Goal: Task Accomplishment & Management: Use online tool/utility

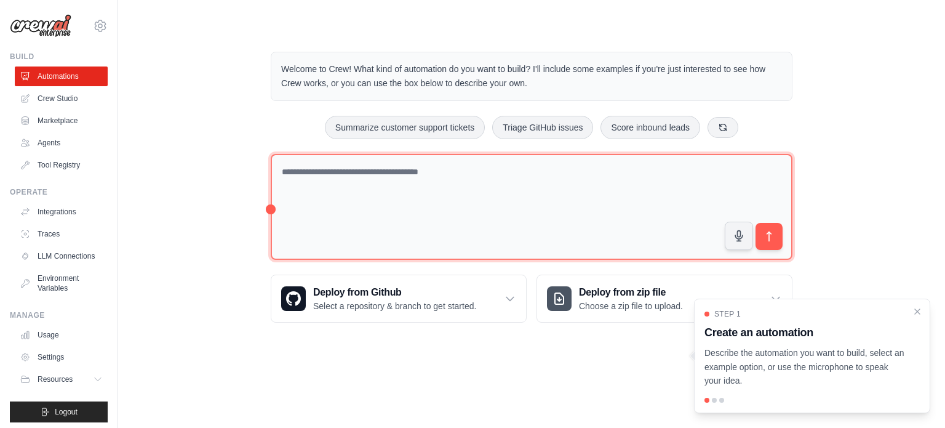
click at [587, 212] on textarea at bounding box center [532, 207] width 522 height 106
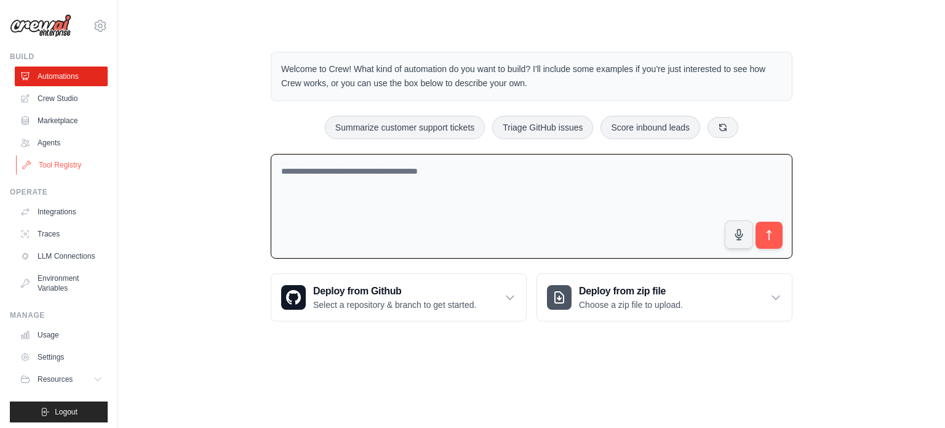
click at [60, 167] on link "Tool Registry" at bounding box center [62, 165] width 93 height 20
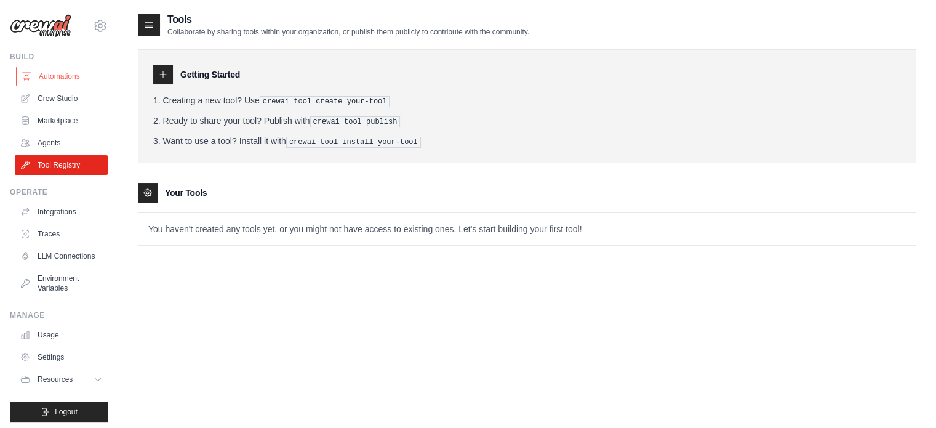
click at [54, 68] on link "Automations" at bounding box center [62, 76] width 93 height 20
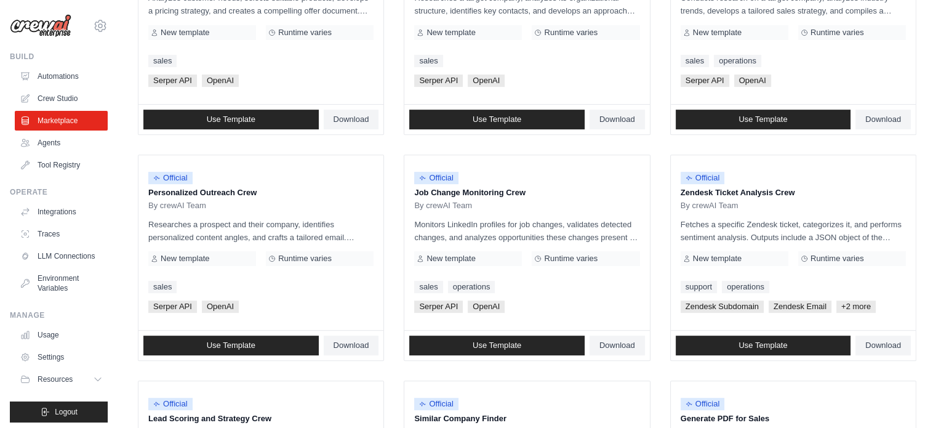
scroll to position [492, 0]
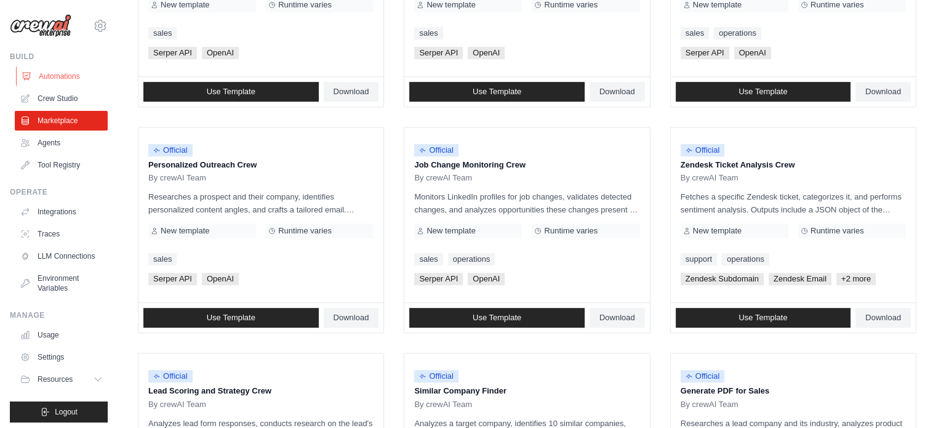
click at [37, 81] on link "Automations" at bounding box center [62, 76] width 93 height 20
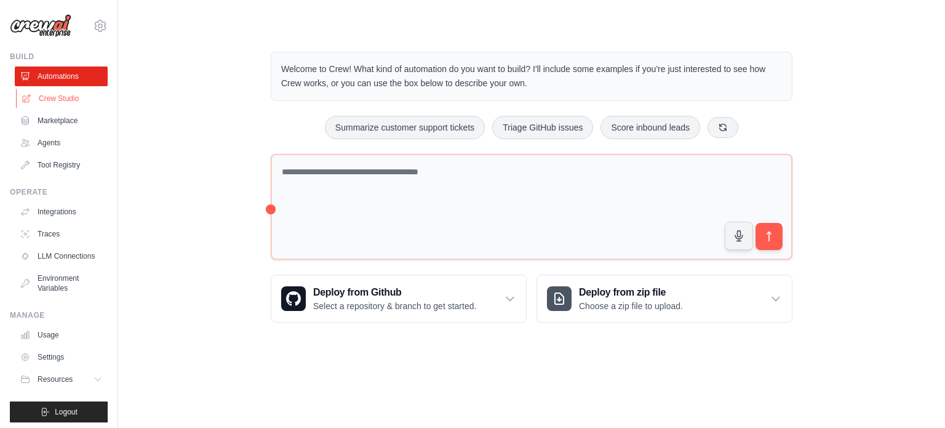
click at [55, 102] on link "Crew Studio" at bounding box center [62, 99] width 93 height 20
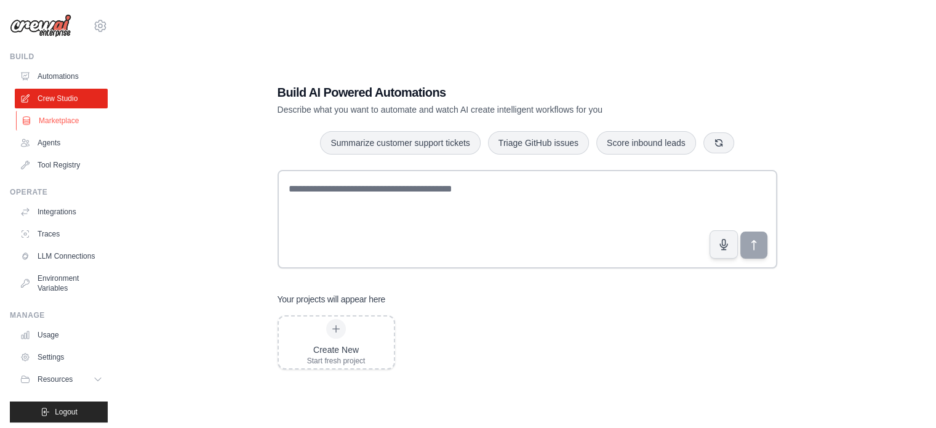
click at [58, 117] on link "Marketplace" at bounding box center [62, 121] width 93 height 20
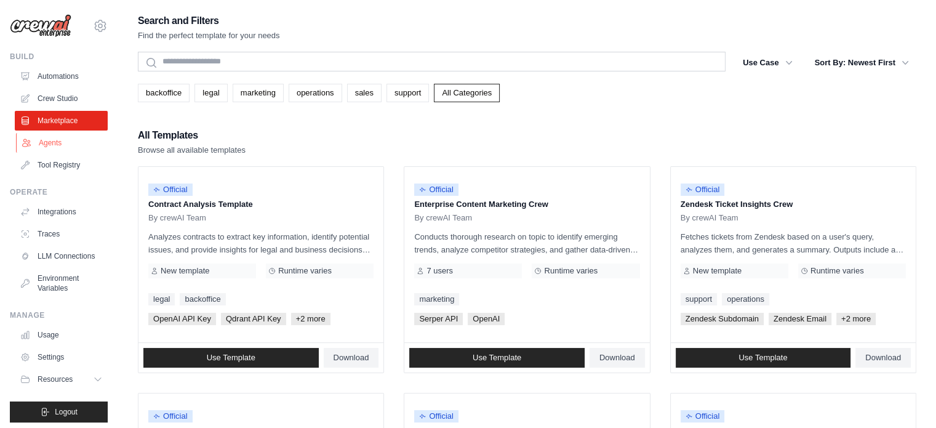
click at [55, 142] on link "Agents" at bounding box center [62, 143] width 93 height 20
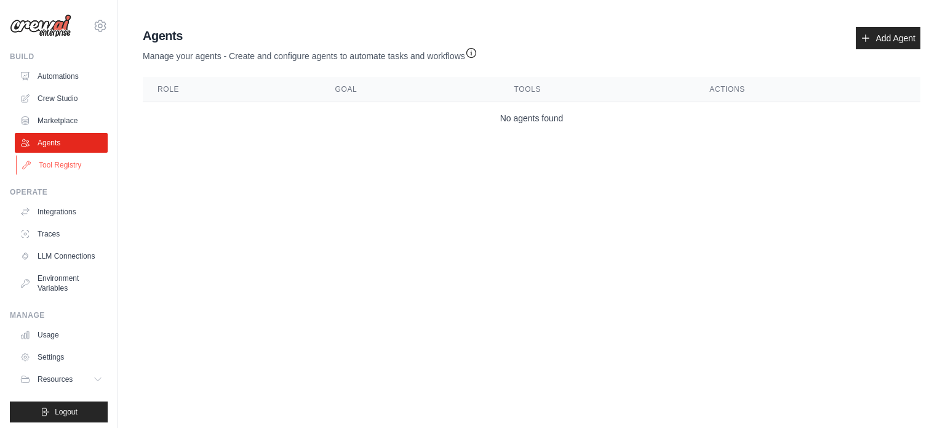
click at [52, 164] on link "Tool Registry" at bounding box center [62, 165] width 93 height 20
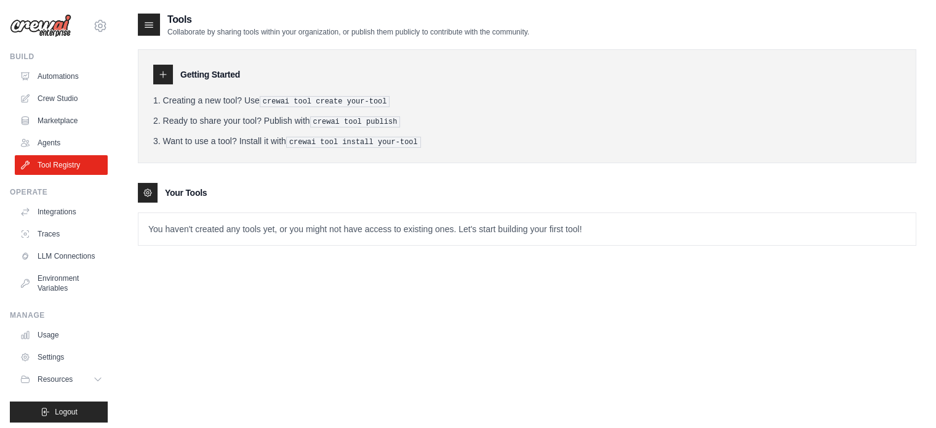
click at [193, 241] on p "You haven't created any tools yet, or you might not have access to existing one…" at bounding box center [526, 229] width 777 height 32
click at [202, 221] on p "You haven't created any tools yet, or you might not have access to existing one…" at bounding box center [526, 229] width 777 height 32
click at [149, 184] on div at bounding box center [148, 193] width 20 height 20
click at [47, 220] on link "Integrations" at bounding box center [62, 212] width 93 height 20
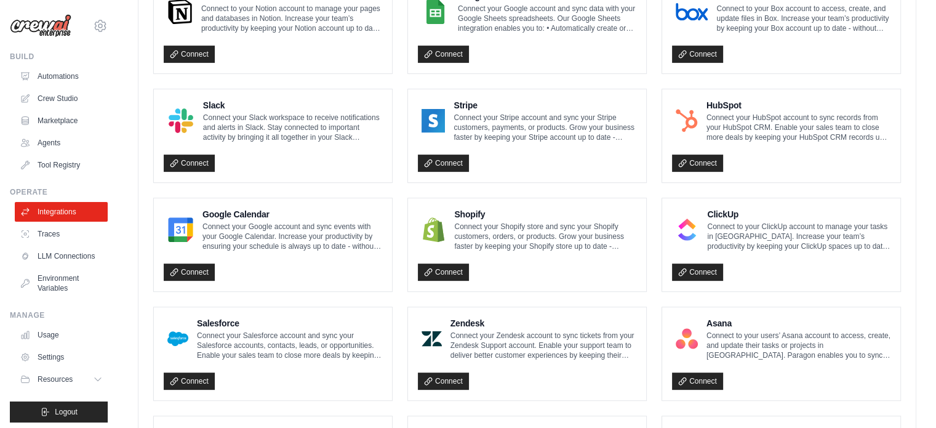
scroll to position [431, 0]
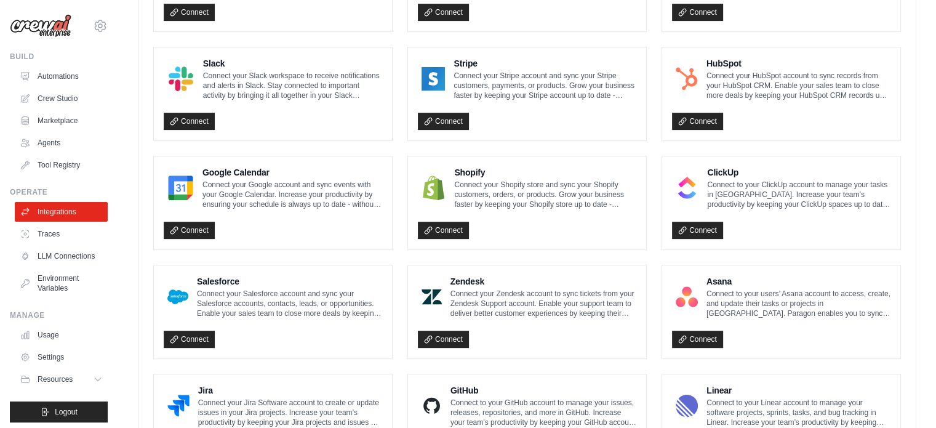
click at [178, 238] on div "Google Calendar Connect your Google account and sync events with your Google Ca…" at bounding box center [273, 202] width 238 height 93
click at [209, 166] on h4 "Google Calendar" at bounding box center [292, 172] width 180 height 12
click at [167, 221] on link "Connect" at bounding box center [189, 229] width 51 height 17
click at [182, 223] on link "Connect" at bounding box center [189, 229] width 51 height 17
click at [31, 245] on ul "Integrations Traces LLM Connections Environment Variables" at bounding box center [61, 250] width 93 height 96
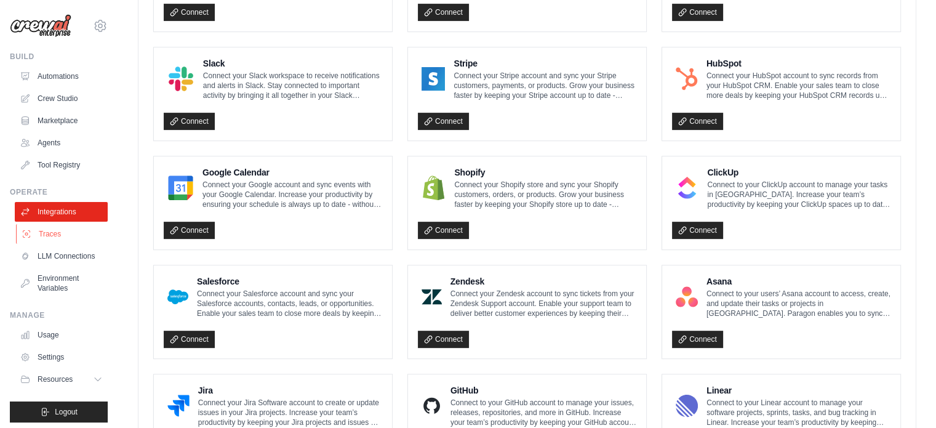
click at [42, 234] on link "Traces" at bounding box center [62, 234] width 93 height 20
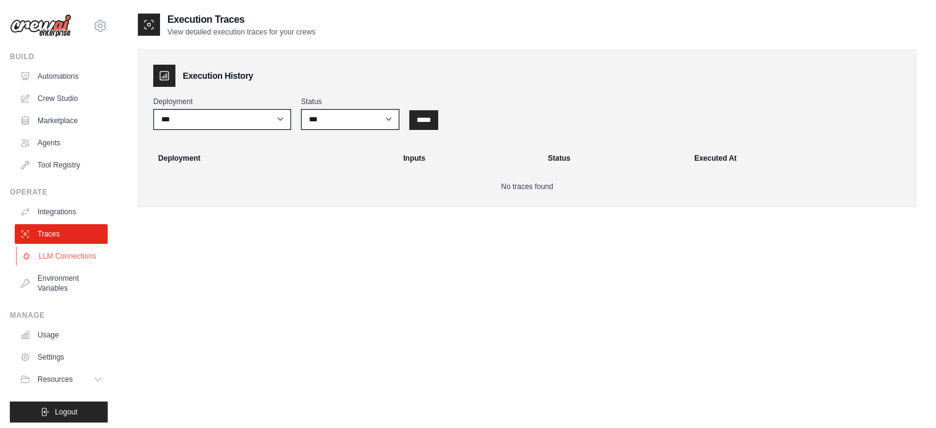
click at [44, 263] on link "LLM Connections" at bounding box center [62, 256] width 93 height 20
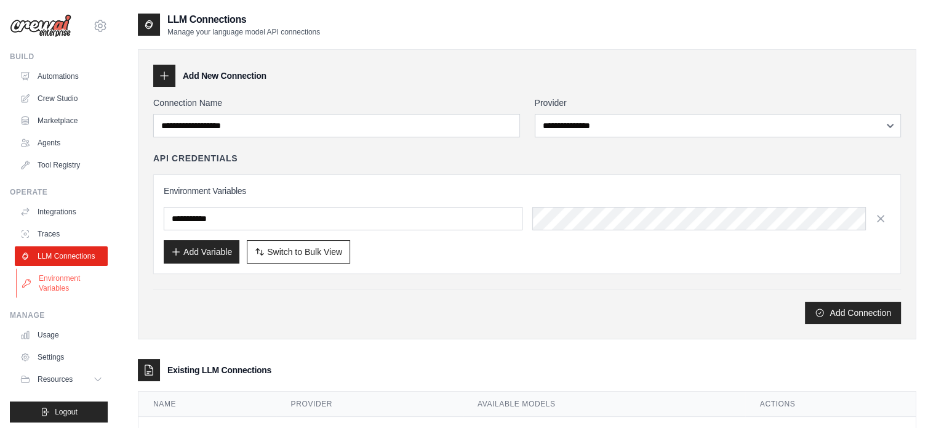
click at [52, 284] on link "Environment Variables" at bounding box center [62, 283] width 93 height 30
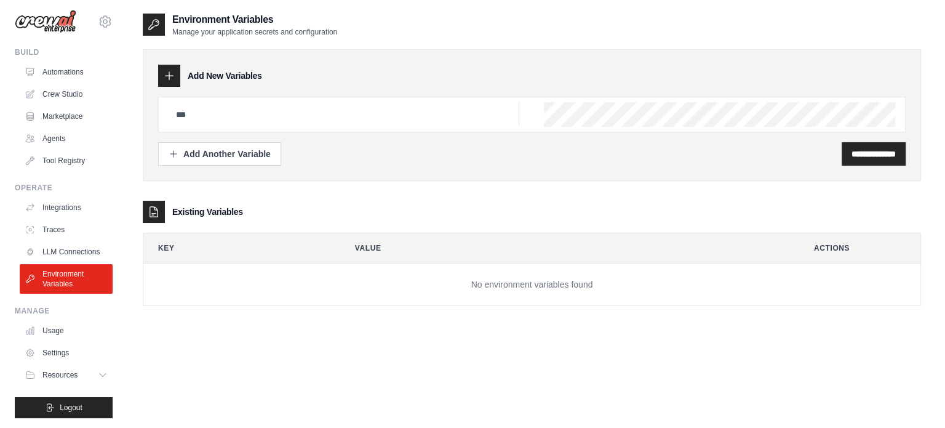
scroll to position [14, 0]
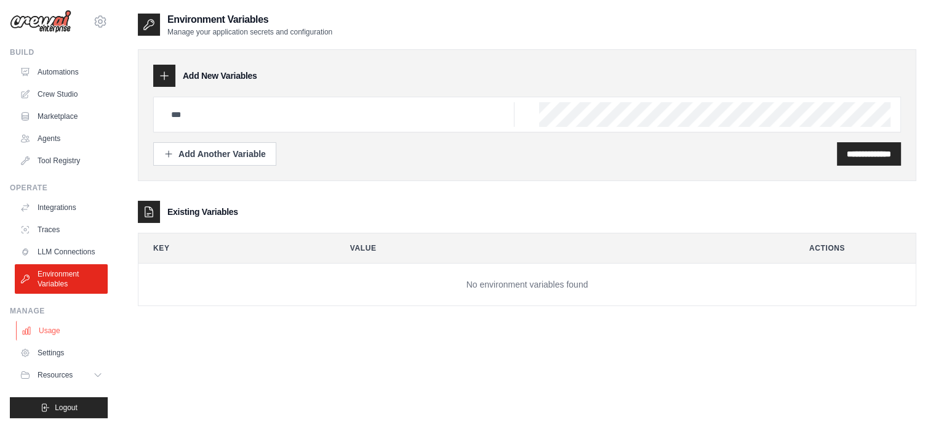
click at [57, 327] on link "Usage" at bounding box center [62, 330] width 93 height 20
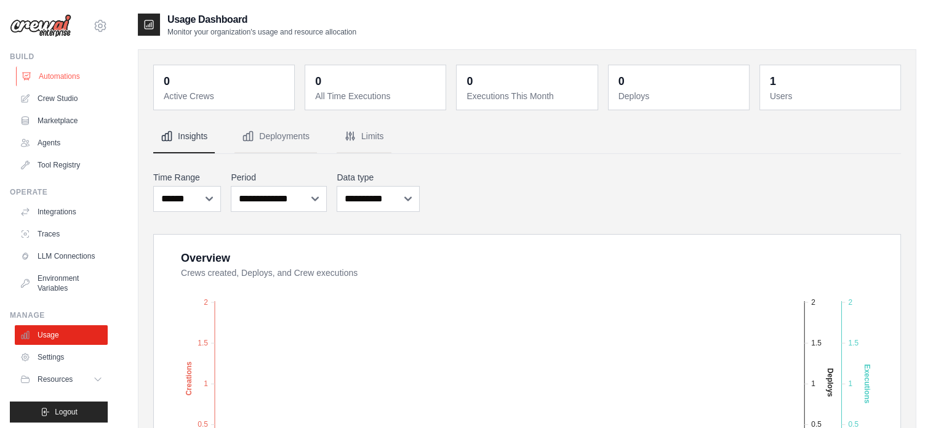
click at [60, 83] on link "Automations" at bounding box center [62, 76] width 93 height 20
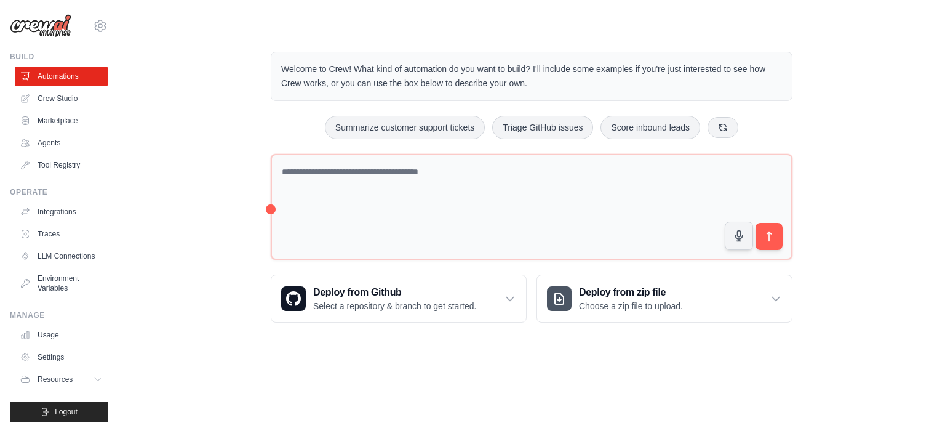
click at [33, 23] on img at bounding box center [41, 25] width 62 height 23
click at [94, 25] on icon at bounding box center [100, 25] width 15 height 15
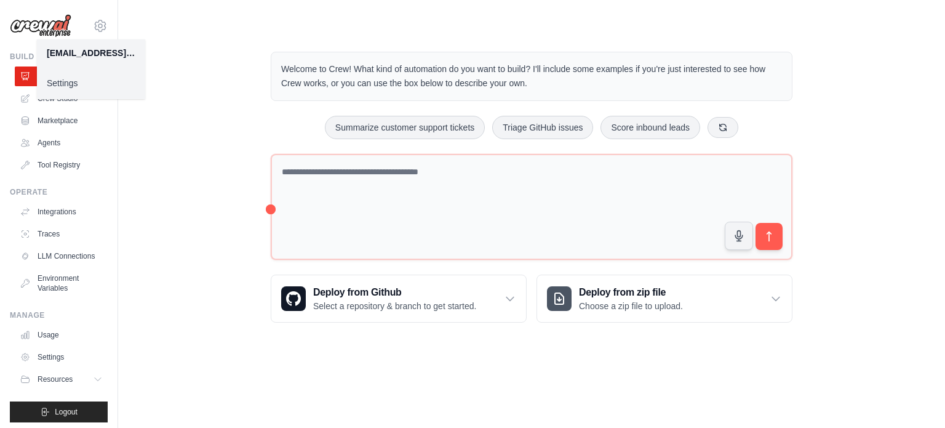
click at [57, 84] on link "Settings" at bounding box center [91, 83] width 108 height 22
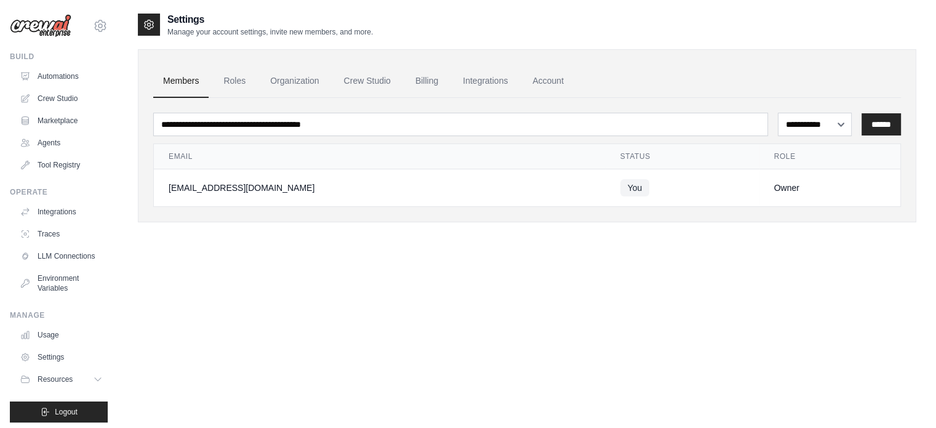
click at [26, 26] on img at bounding box center [41, 25] width 62 height 23
click at [61, 63] on div "Build Automations Crew Studio Marketplace Agents" at bounding box center [59, 113] width 98 height 123
click at [60, 78] on link "Automations" at bounding box center [62, 76] width 93 height 20
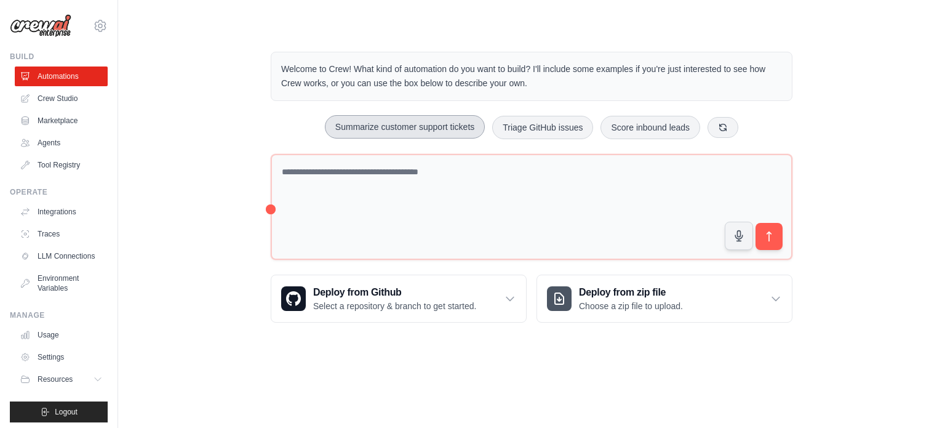
click at [407, 136] on button "Summarize customer support tickets" at bounding box center [405, 126] width 160 height 23
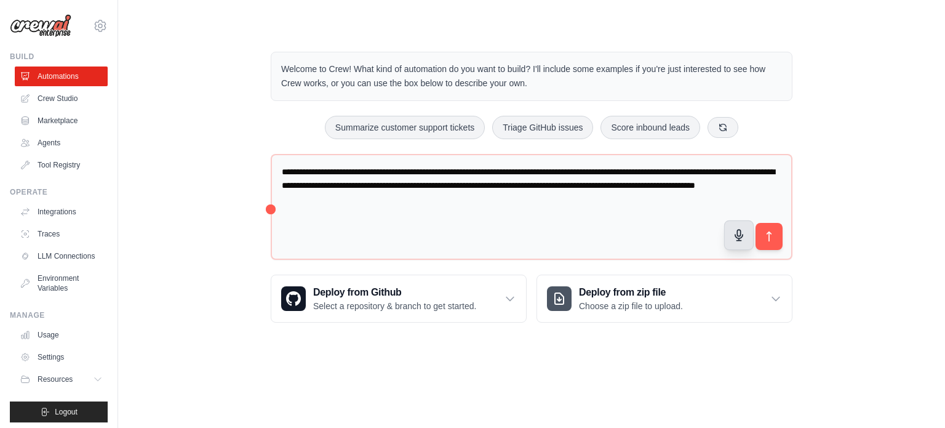
click at [752, 229] on button "button" at bounding box center [739, 235] width 30 height 30
click at [730, 228] on button "button" at bounding box center [739, 235] width 30 height 30
type textarea "**********"
click at [781, 233] on button "submit" at bounding box center [769, 235] width 28 height 28
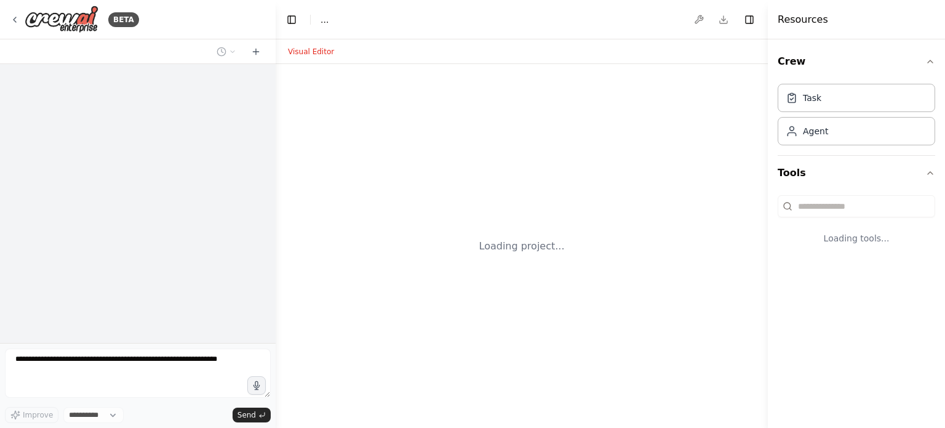
select select "****"
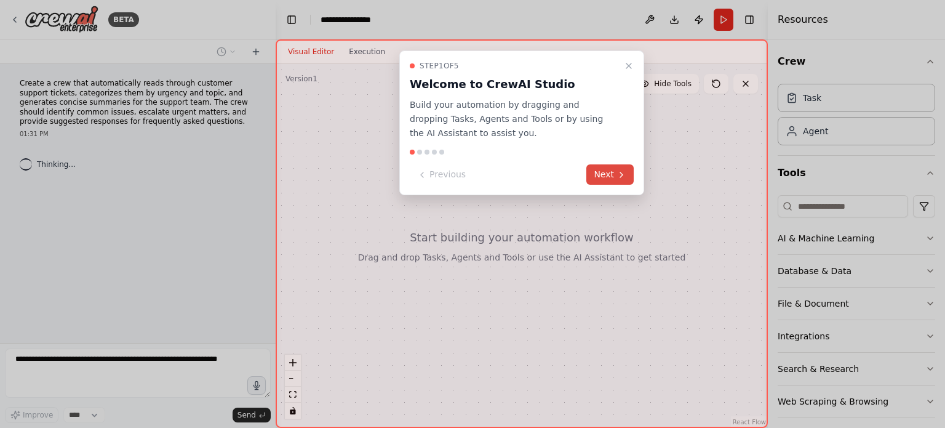
click at [615, 171] on button "Next" at bounding box center [609, 174] width 47 height 20
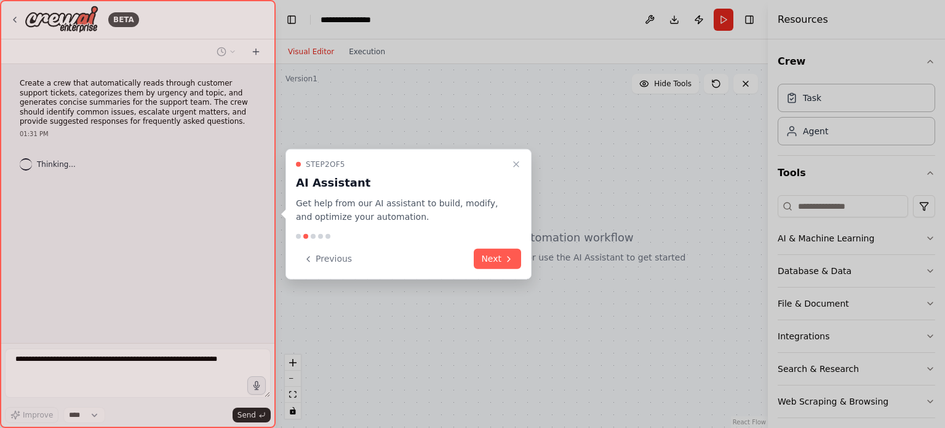
click at [458, 246] on div "Step 2 of 5 AI Assistant Get help from our AI assistant to build, modify, and o…" at bounding box center [408, 213] width 246 height 131
click at [506, 257] on icon at bounding box center [509, 258] width 10 height 10
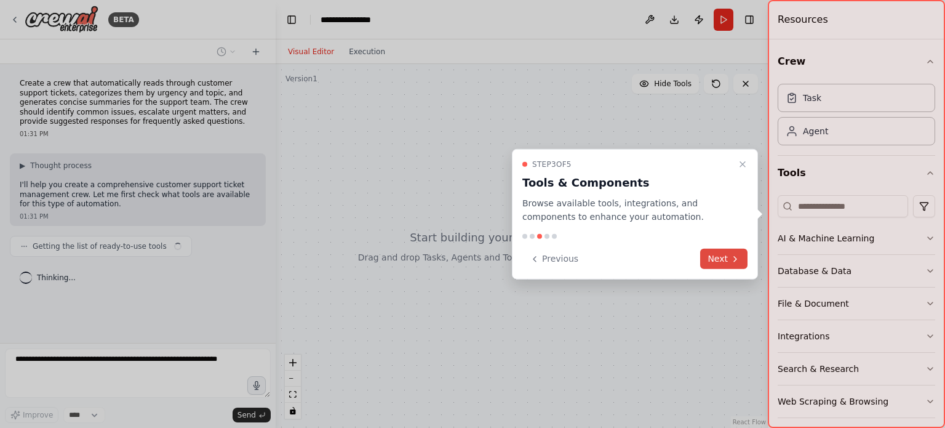
click at [708, 252] on button "Next" at bounding box center [723, 259] width 47 height 20
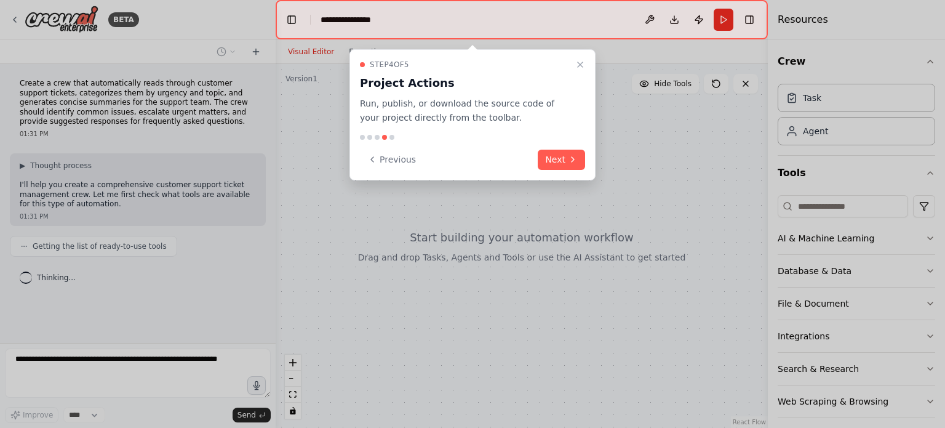
click at [567, 169] on div "Step 4 of 5 Project Actions Run, publish, or download the source code of your p…" at bounding box center [472, 114] width 246 height 131
click at [565, 165] on button "Next" at bounding box center [561, 159] width 47 height 20
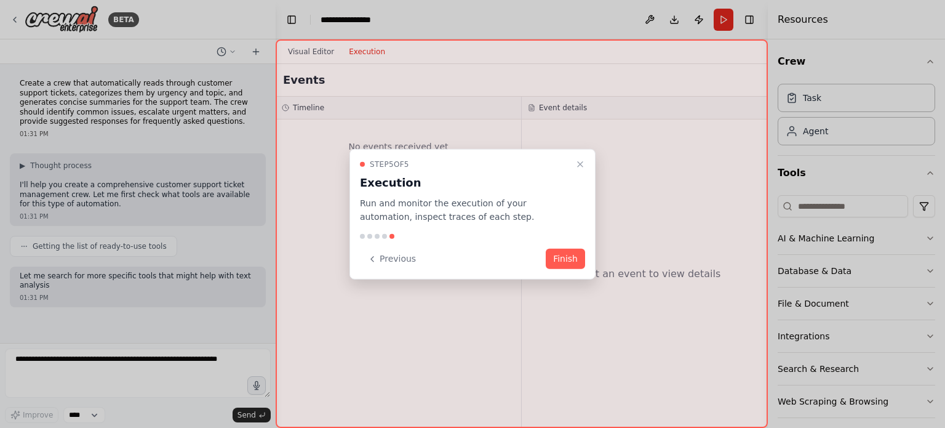
scroll to position [34, 0]
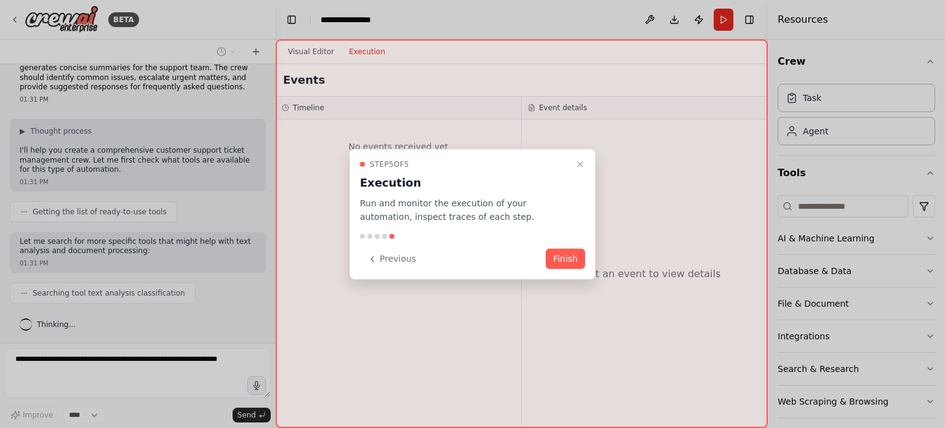
click at [566, 250] on button "Finish" at bounding box center [565, 259] width 39 height 20
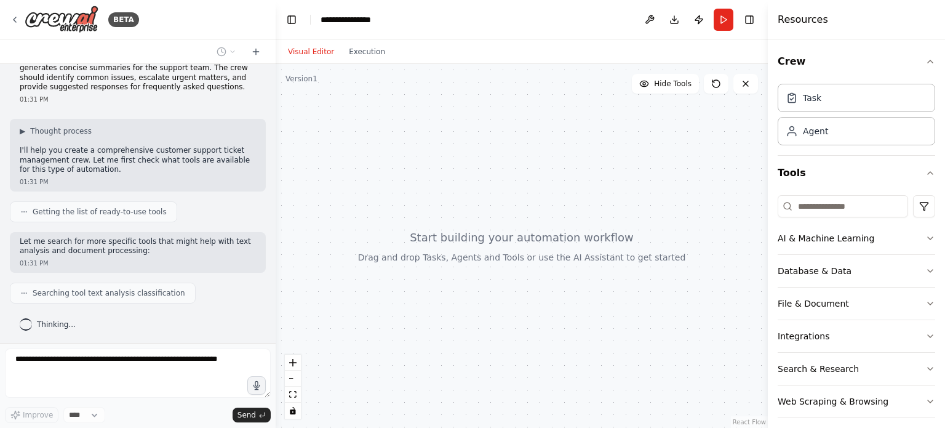
scroll to position [65, 0]
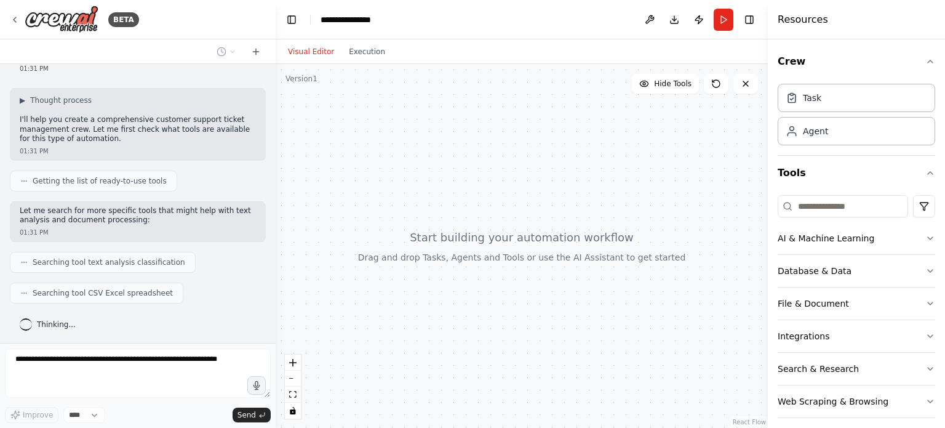
click at [139, 119] on p "I'll help you create a comprehensive customer support ticket management crew. L…" at bounding box center [138, 129] width 236 height 29
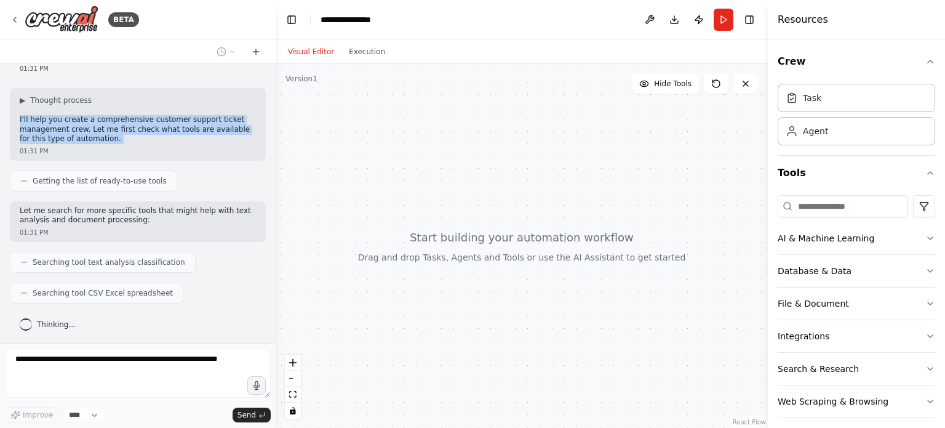
click at [139, 119] on p "I'll help you create a comprehensive customer support ticket management crew. L…" at bounding box center [138, 129] width 236 height 29
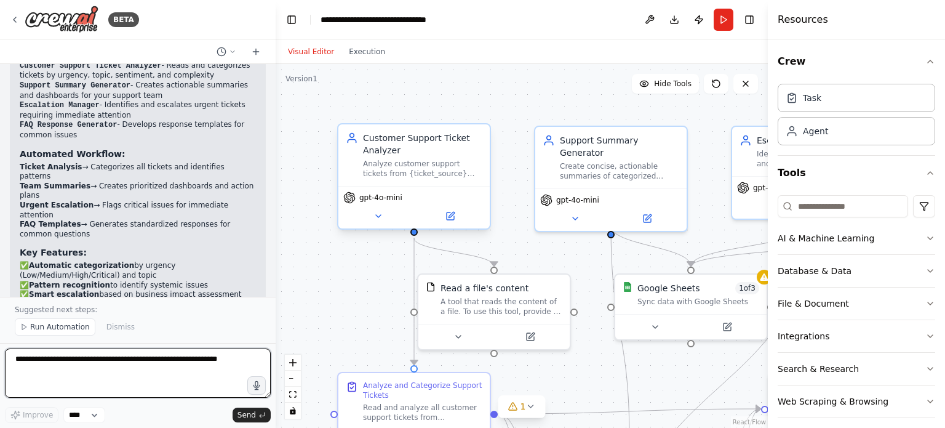
scroll to position [1284, 0]
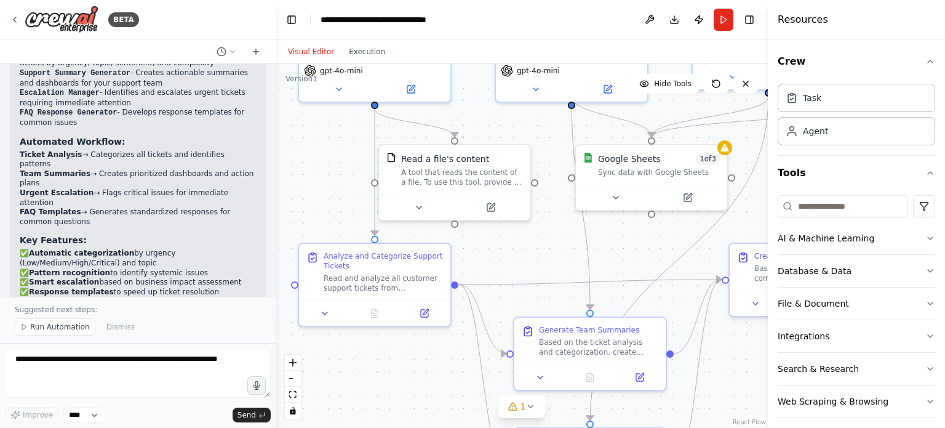
drag, startPoint x: 453, startPoint y: 266, endPoint x: 413, endPoint y: 136, distance: 135.6
click at [413, 136] on div ".deletable-edge-delete-btn { width: 20px; height: 20px; border: 0px solid #ffff…" at bounding box center [522, 246] width 492 height 364
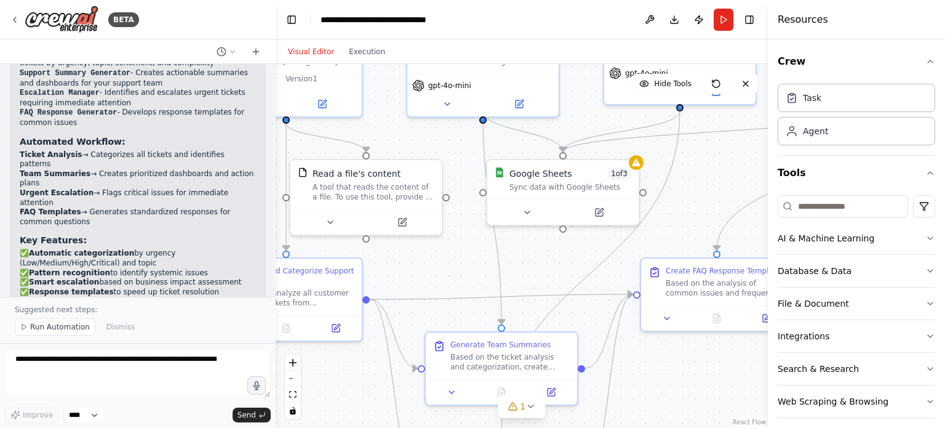
drag, startPoint x: 558, startPoint y: 212, endPoint x: 469, endPoint y: 228, distance: 90.6
click at [469, 228] on div ".deletable-edge-delete-btn { width: 20px; height: 20px; border: 0px solid #ffff…" at bounding box center [522, 246] width 492 height 364
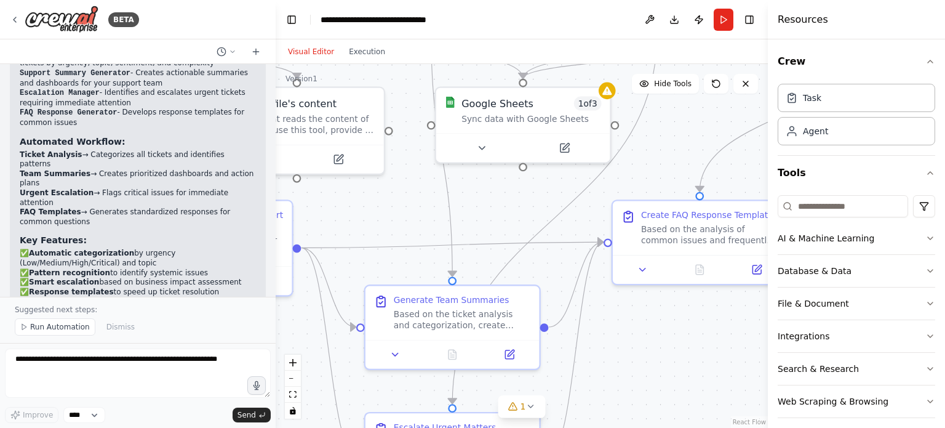
drag, startPoint x: 547, startPoint y: 238, endPoint x: 537, endPoint y: 304, distance: 67.3
click at [531, 304] on div ".deletable-edge-delete-btn { width: 20px; height: 20px; border: 0px solid #ffff…" at bounding box center [522, 246] width 492 height 364
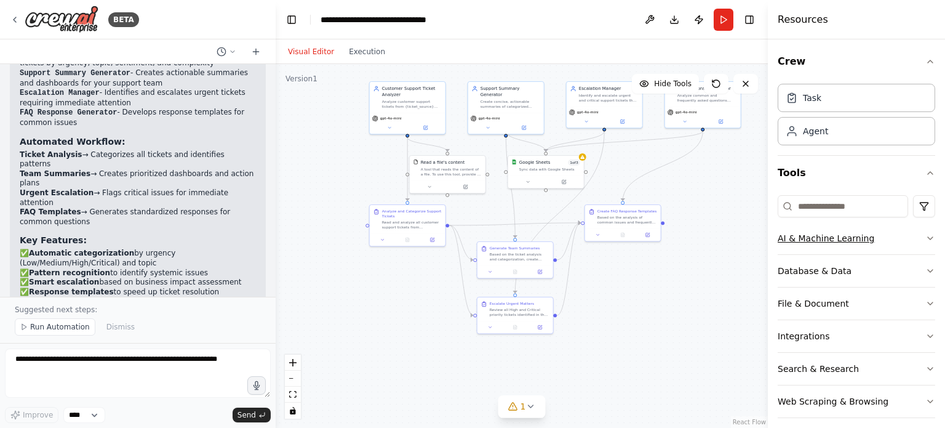
click at [805, 245] on button "AI & Machine Learning" at bounding box center [856, 238] width 157 height 32
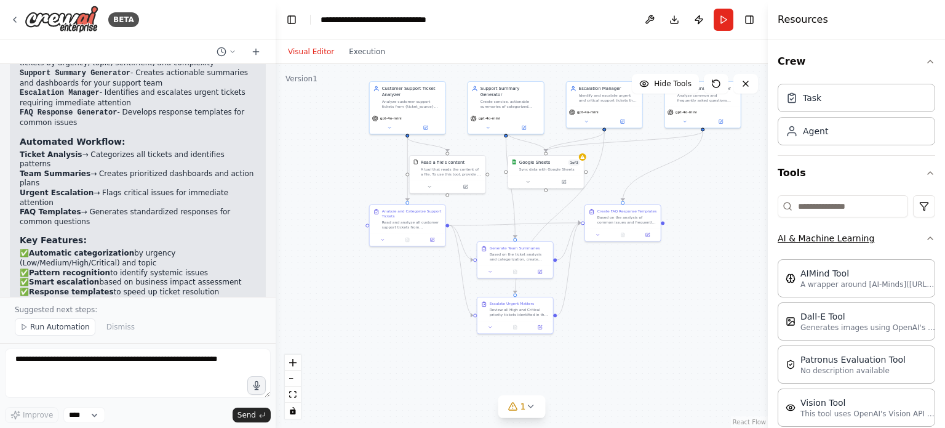
click at [805, 245] on button "AI & Machine Learning" at bounding box center [856, 238] width 157 height 32
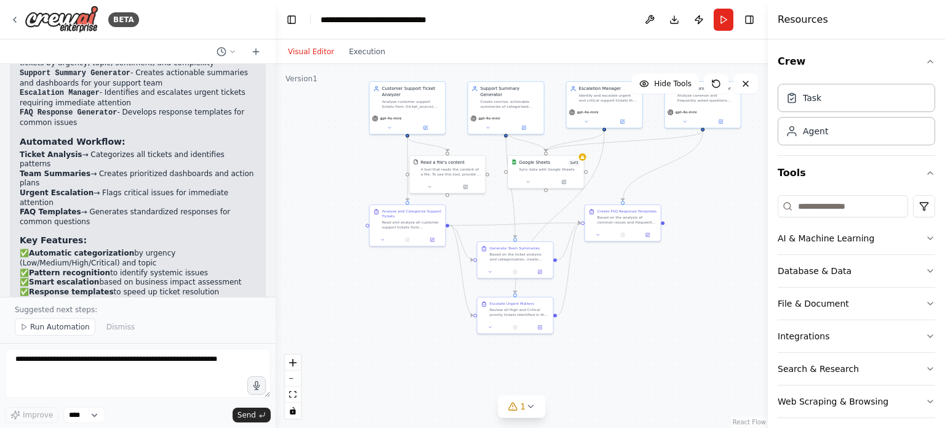
click at [376, 59] on div "Visual Editor Execution" at bounding box center [336, 51] width 112 height 25
click at [367, 55] on button "Execution" at bounding box center [366, 51] width 51 height 15
click at [301, 53] on button "Visual Editor" at bounding box center [310, 51] width 61 height 15
click at [715, 17] on button "Run" at bounding box center [724, 20] width 20 height 22
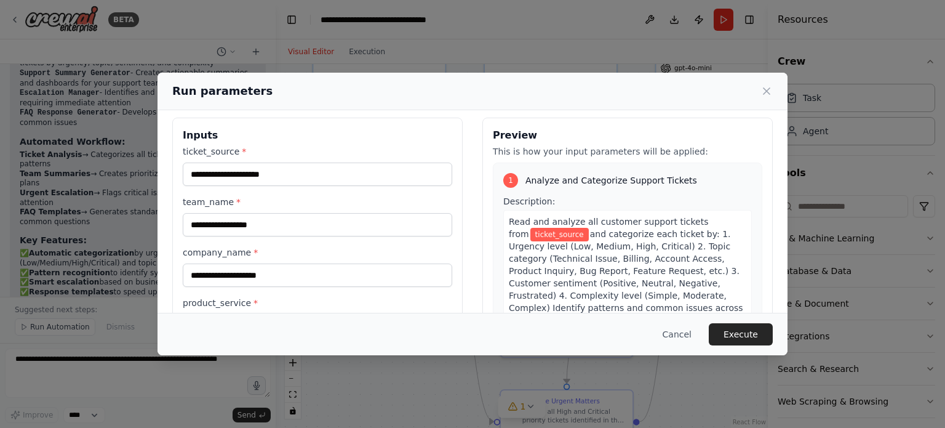
scroll to position [0, 0]
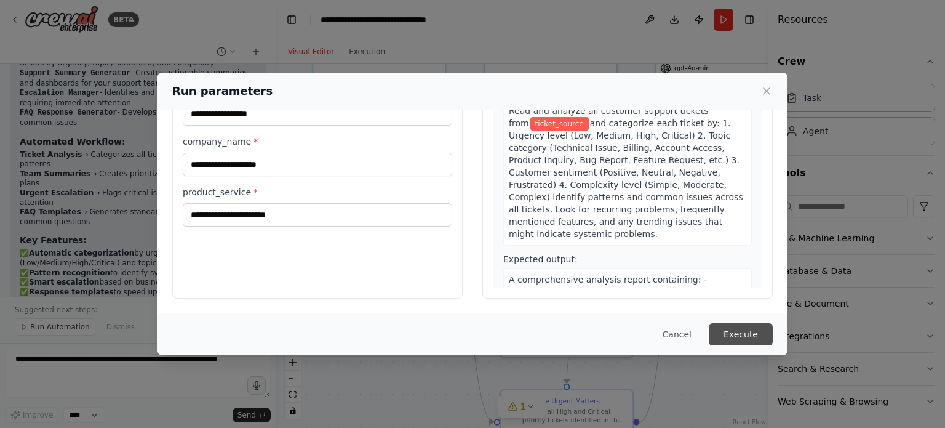
click at [723, 325] on button "Execute" at bounding box center [741, 334] width 64 height 22
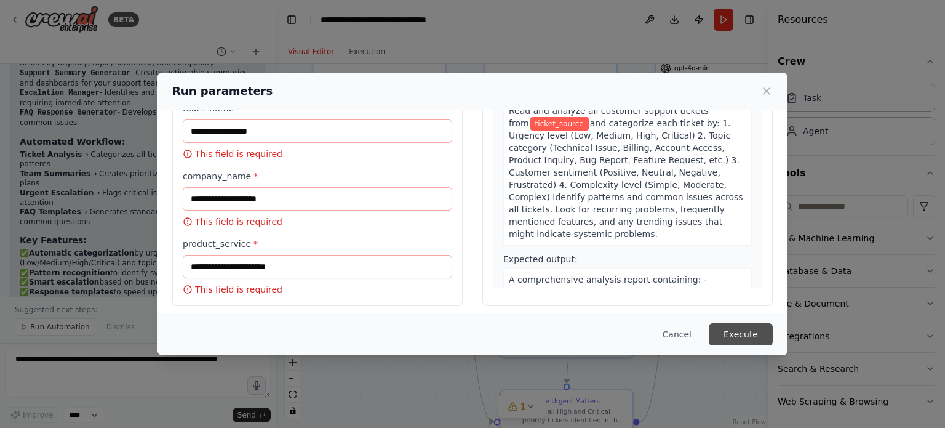
scroll to position [124, 0]
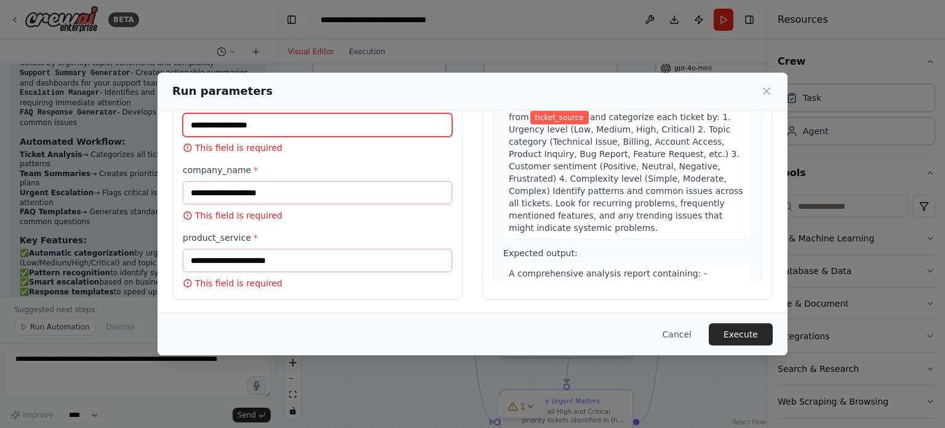
click at [208, 125] on input "team_name *" at bounding box center [317, 124] width 269 height 23
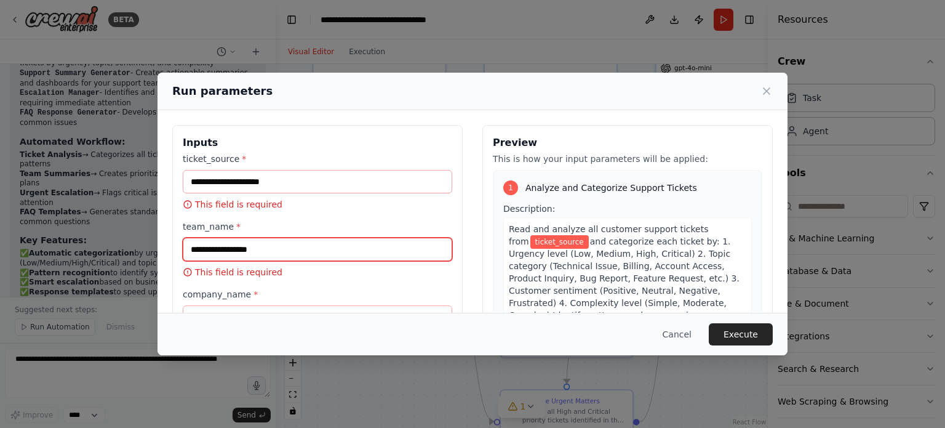
scroll to position [0, 0]
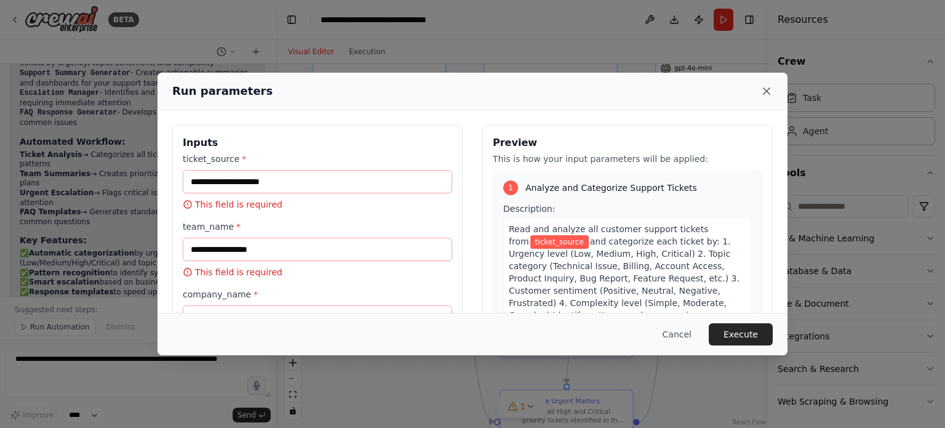
click at [766, 86] on icon at bounding box center [766, 91] width 12 height 12
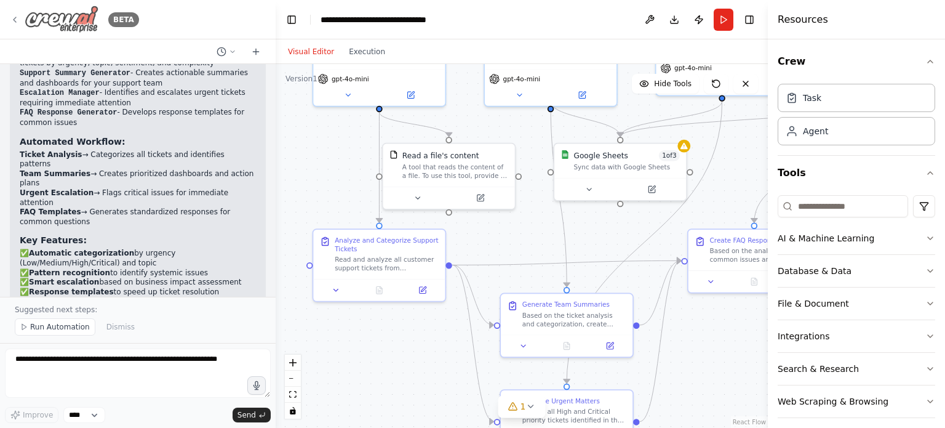
click at [17, 12] on div "BETA" at bounding box center [74, 20] width 129 height 28
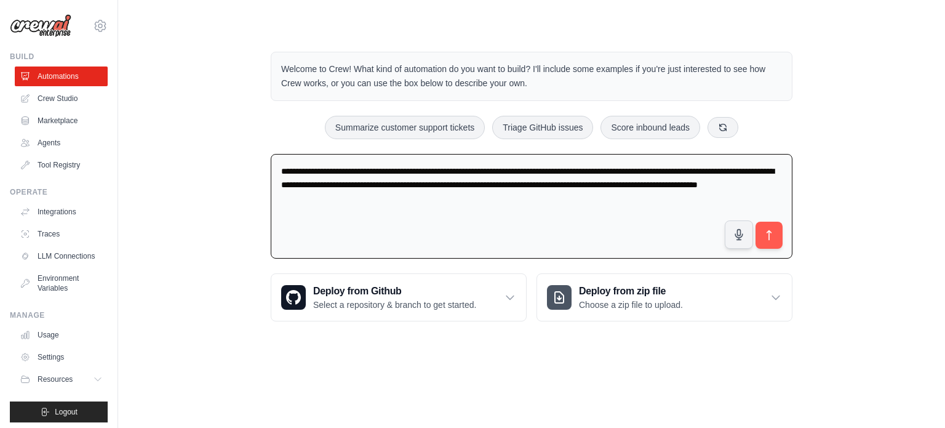
drag, startPoint x: 438, startPoint y: 201, endPoint x: 249, endPoint y: 162, distance: 193.5
click at [249, 162] on div "**********" at bounding box center [531, 186] width 787 height 309
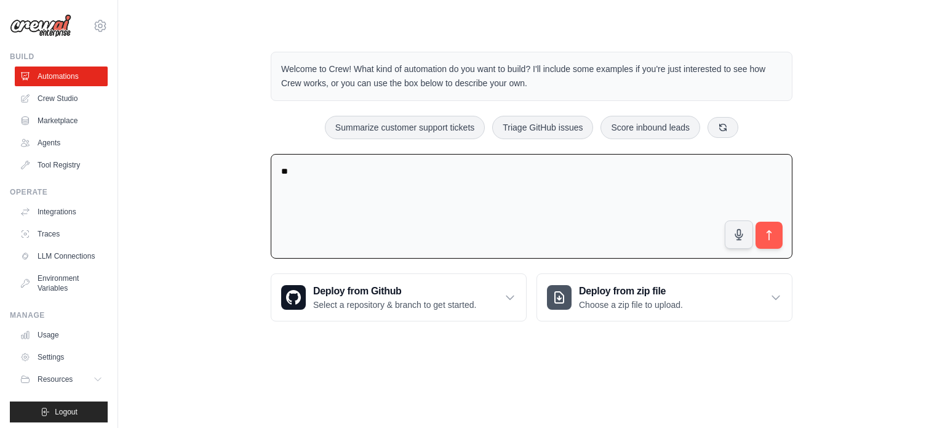
type textarea "*"
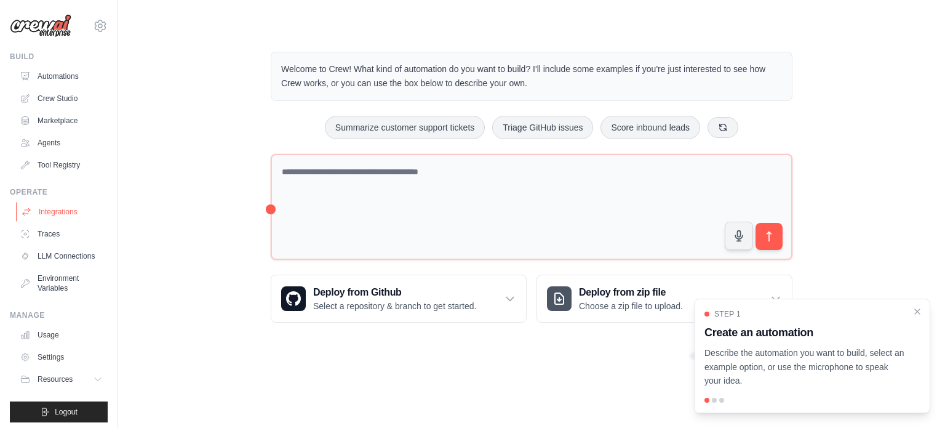
click at [52, 212] on link "Integrations" at bounding box center [62, 212] width 93 height 20
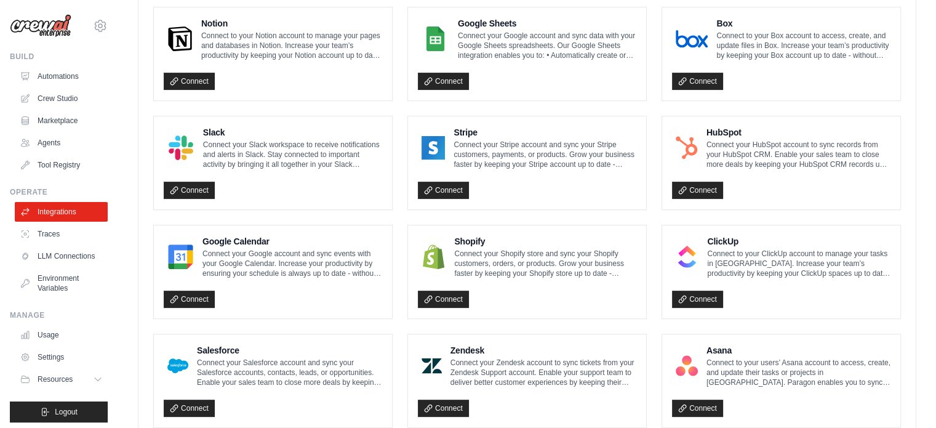
scroll to position [369, 0]
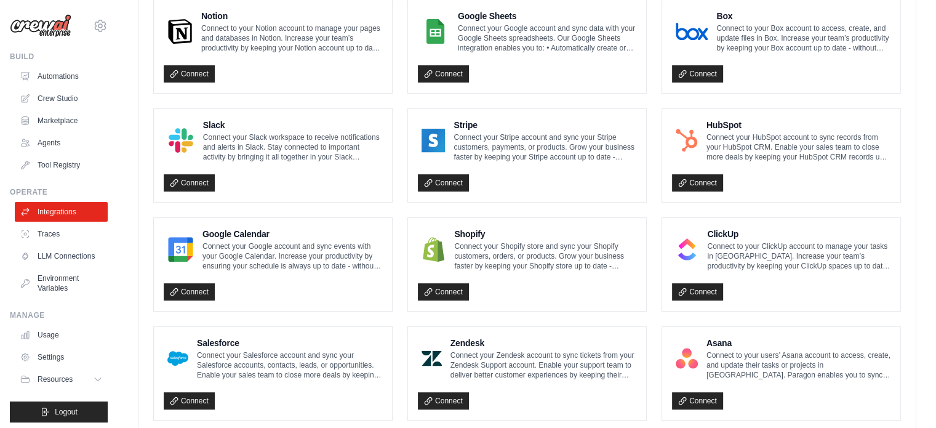
click at [242, 142] on p "Connect your Slack workspace to receive notifications and alerts in Slack. Stay…" at bounding box center [292, 147] width 179 height 30
click at [182, 181] on link "Connect" at bounding box center [189, 182] width 51 height 17
click at [189, 291] on link "Connect" at bounding box center [189, 291] width 51 height 17
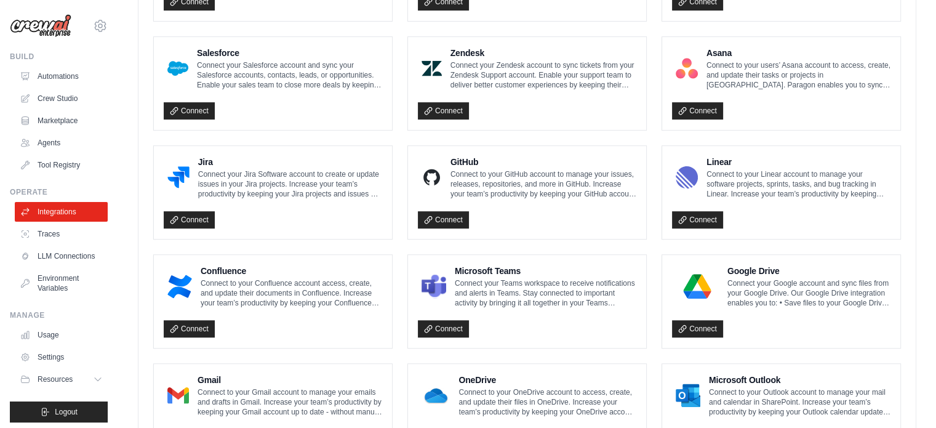
scroll to position [726, 0]
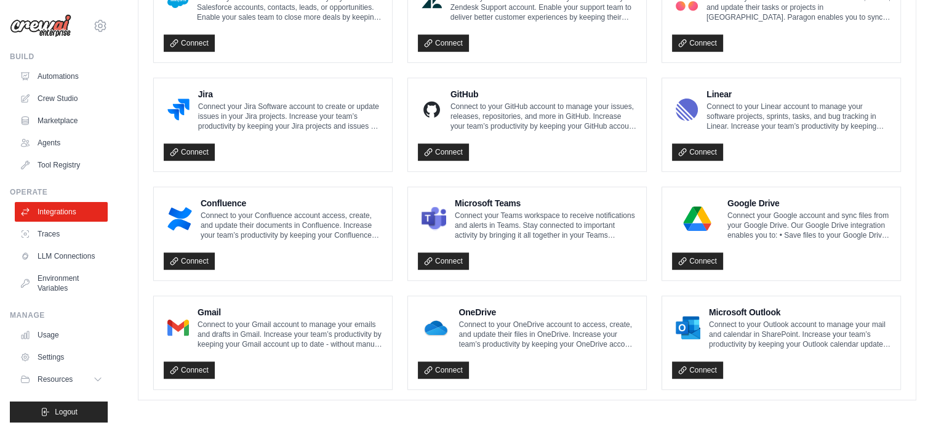
click at [44, 245] on ul "Integrations Traces LLM Connections Environment Variables" at bounding box center [61, 250] width 93 height 96
click at [47, 266] on link "LLM Connections" at bounding box center [62, 256] width 93 height 20
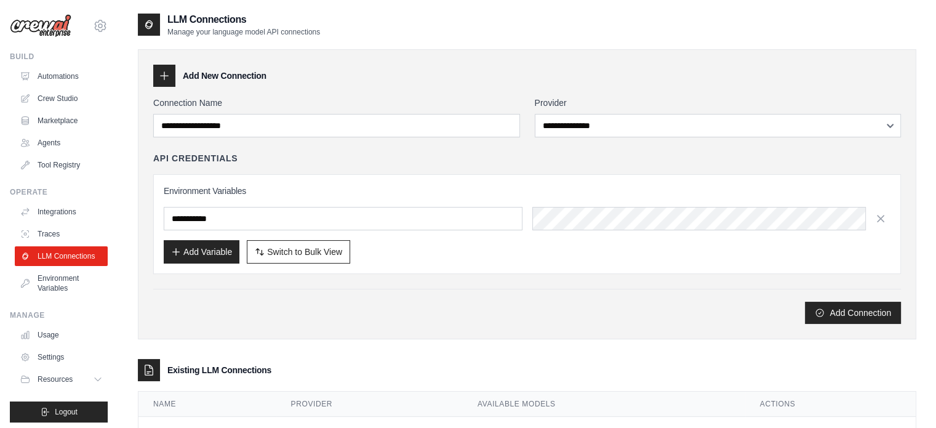
click at [42, 288] on link "Environment Variables" at bounding box center [61, 283] width 93 height 30
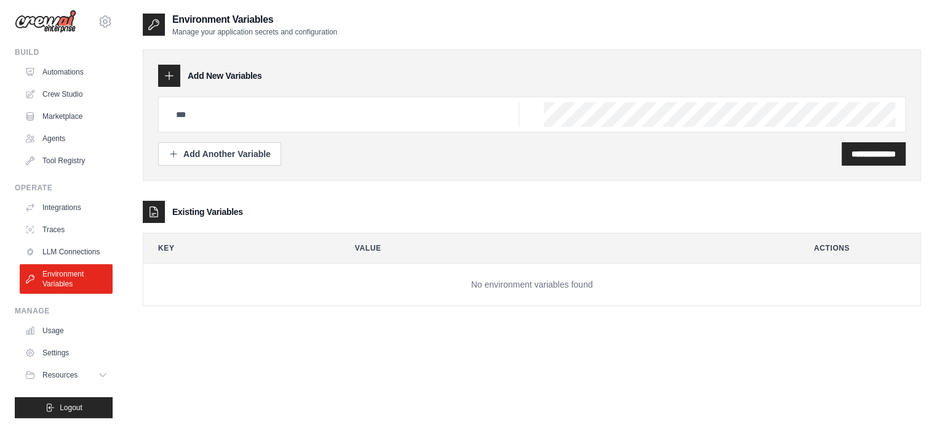
scroll to position [14, 0]
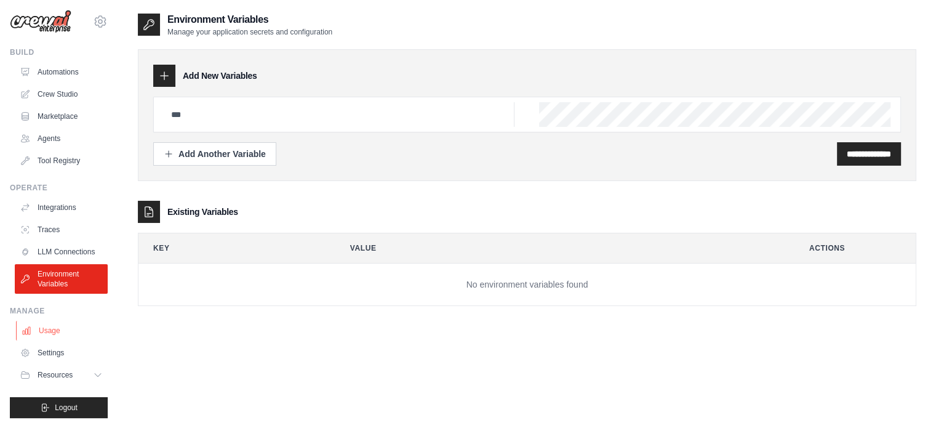
click at [30, 332] on icon at bounding box center [26, 330] width 7 height 7
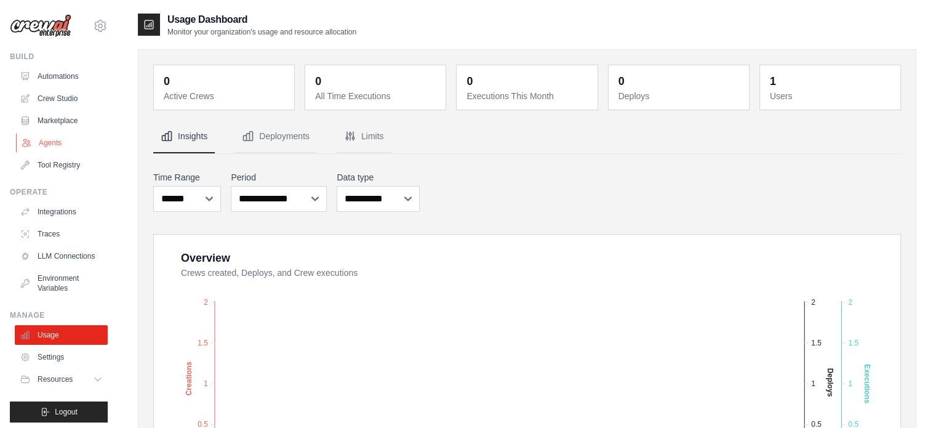
click at [36, 133] on link "Agents" at bounding box center [62, 143] width 93 height 20
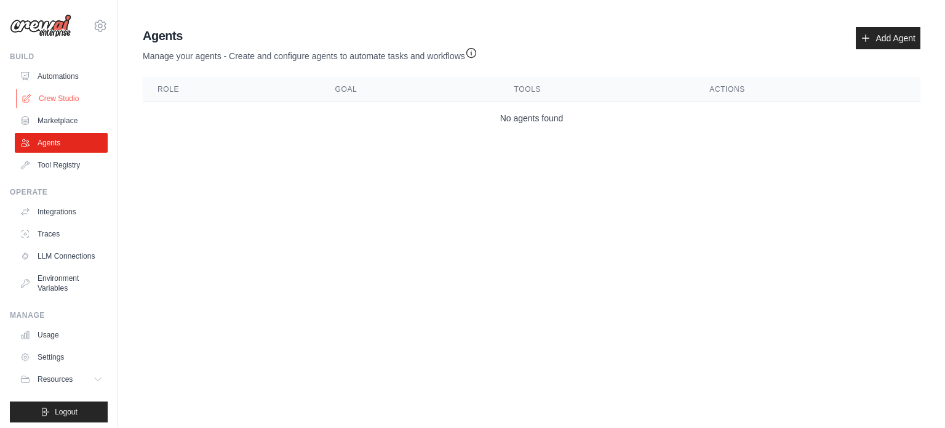
click at [37, 103] on link "Crew Studio" at bounding box center [62, 99] width 93 height 20
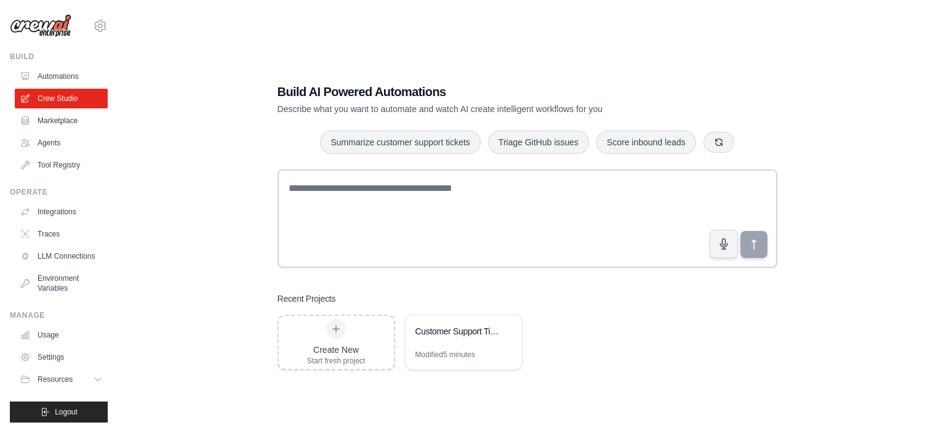
click at [341, 311] on div "Recent Projects Create New Start fresh project Customer Support Ticket Manageme…" at bounding box center [526, 331] width 499 height 78
click at [335, 336] on div at bounding box center [336, 329] width 20 height 20
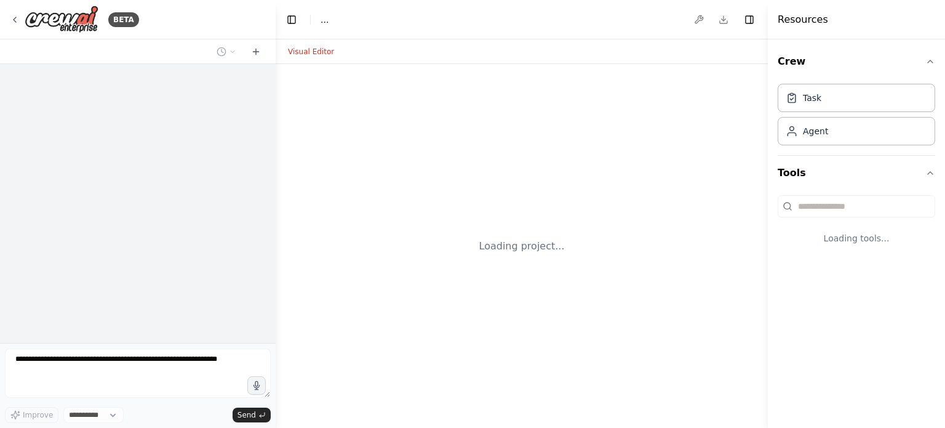
select select "****"
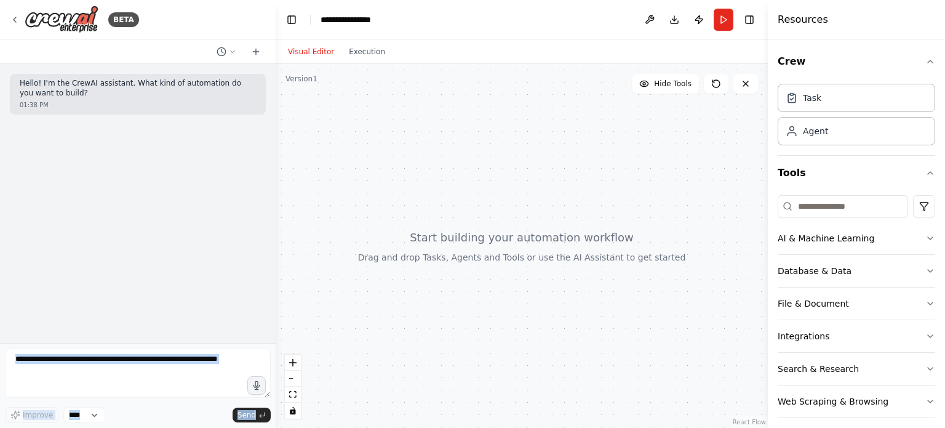
drag, startPoint x: 159, startPoint y: 98, endPoint x: 0, endPoint y: 73, distance: 160.7
click at [0, 73] on div "BETA Hello! I'm the CrewAI assistant. What kind of automation do you want to bu…" at bounding box center [138, 214] width 276 height 428
click at [42, 87] on p "Hello! I'm the CrewAI assistant. What kind of automation do you want to build?" at bounding box center [138, 88] width 236 height 19
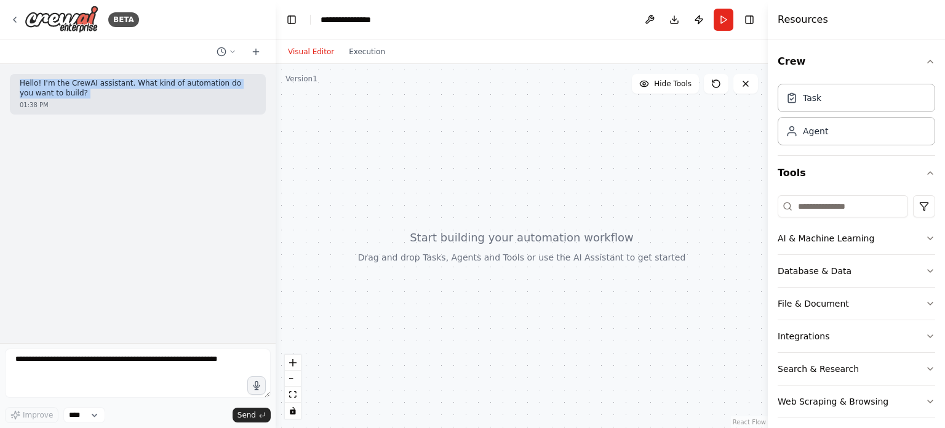
click at [42, 87] on p "Hello! I'm the CrewAI assistant. What kind of automation do you want to build?" at bounding box center [138, 88] width 236 height 19
click at [828, 248] on button "AI & Machine Learning" at bounding box center [856, 238] width 157 height 32
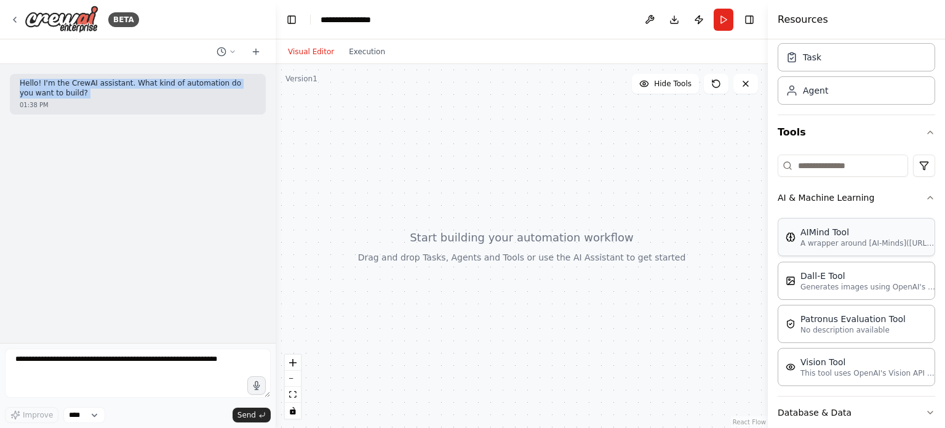
scroll to position [185, 0]
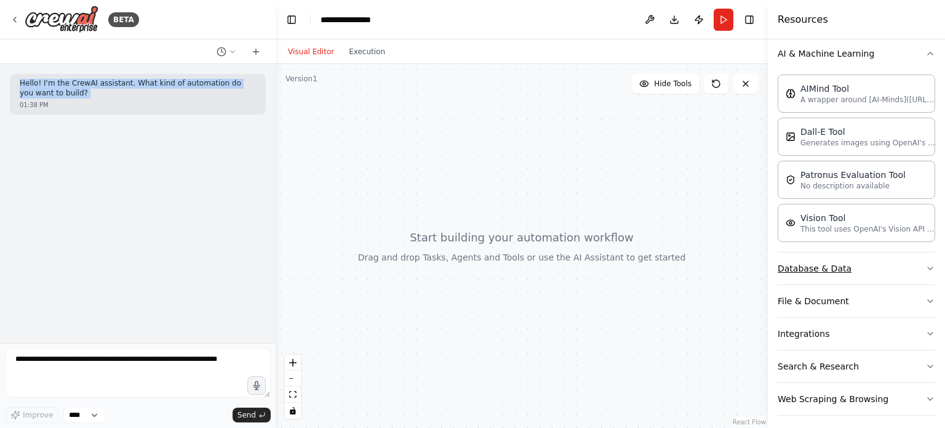
click at [849, 264] on button "Database & Data" at bounding box center [856, 268] width 157 height 32
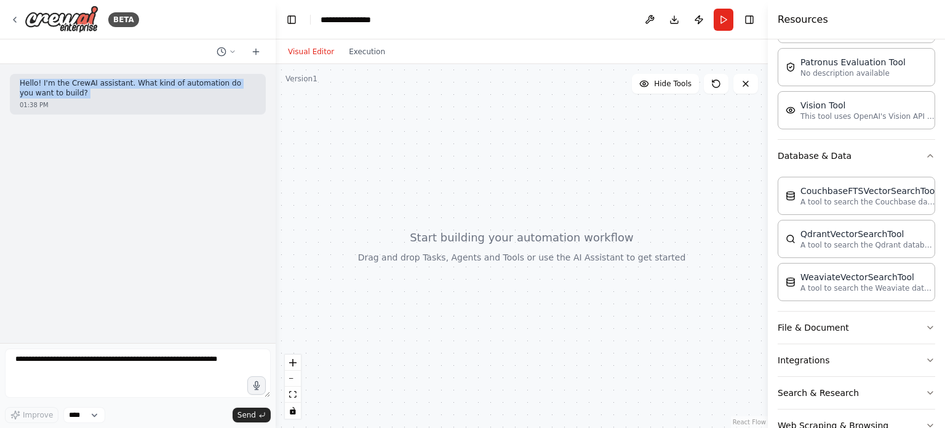
scroll to position [327, 0]
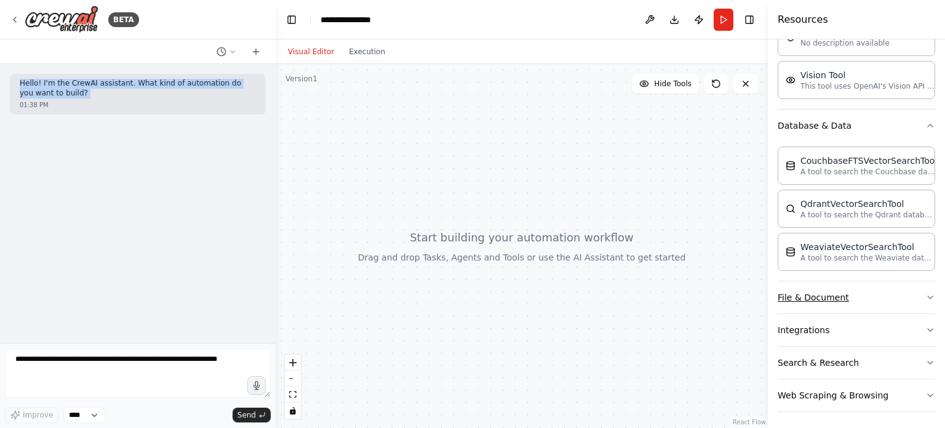
click at [859, 298] on button "File & Document" at bounding box center [856, 297] width 157 height 32
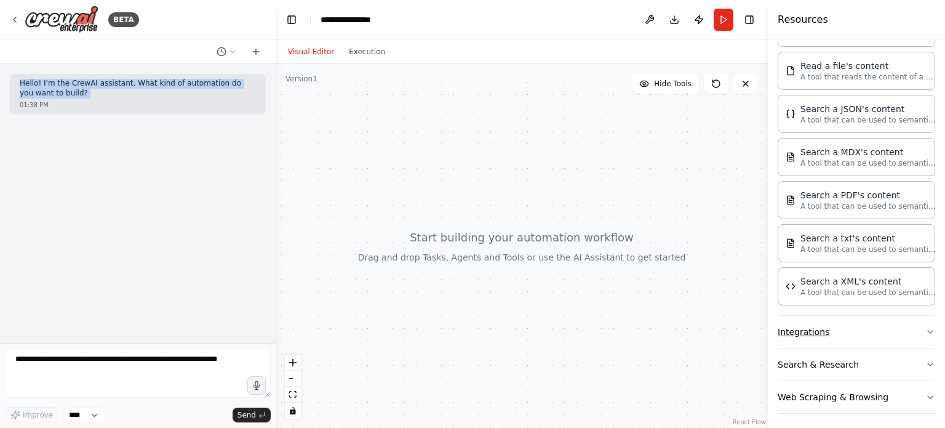
click at [847, 319] on button "Integrations" at bounding box center [856, 332] width 157 height 32
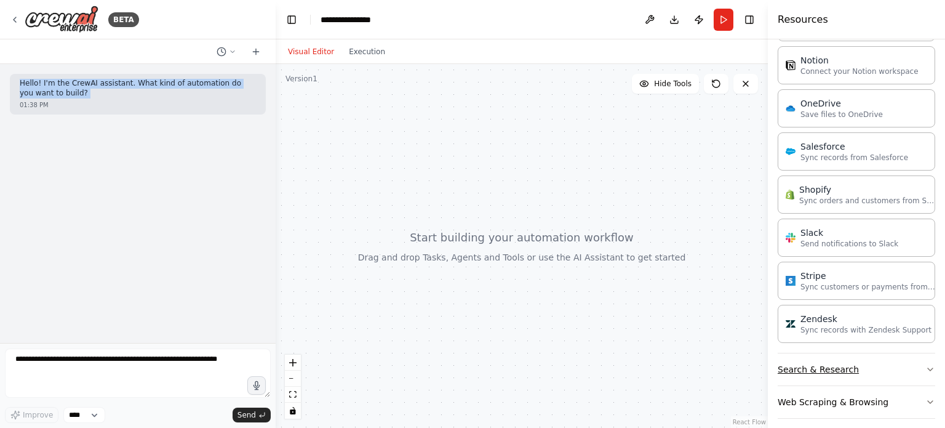
click at [857, 359] on button "Search & Research" at bounding box center [856, 369] width 157 height 32
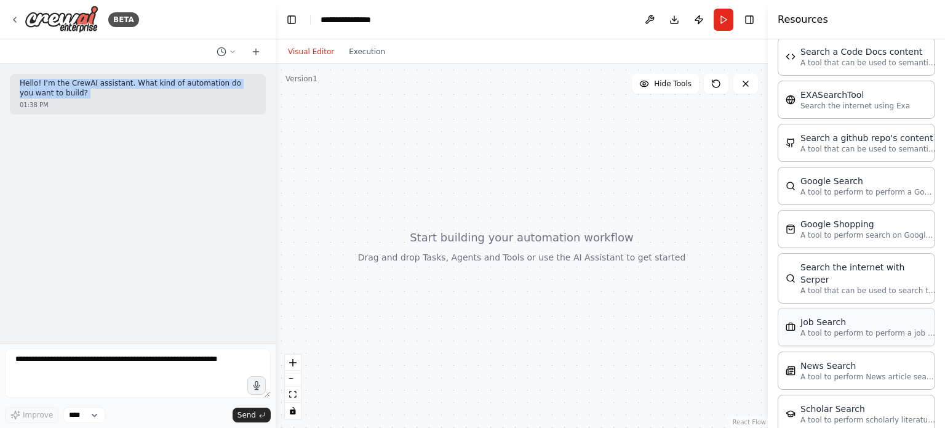
scroll to position [1922, 0]
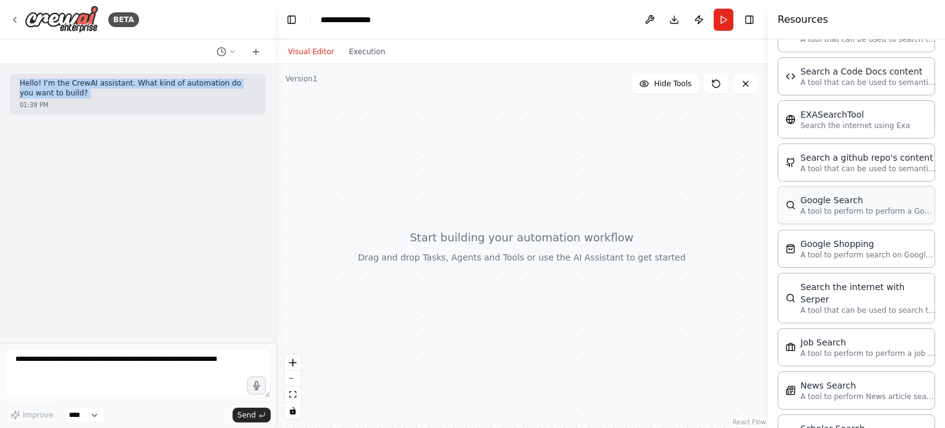
click at [829, 206] on p "A tool to perform to perform a Google search with a search_query." at bounding box center [867, 211] width 135 height 10
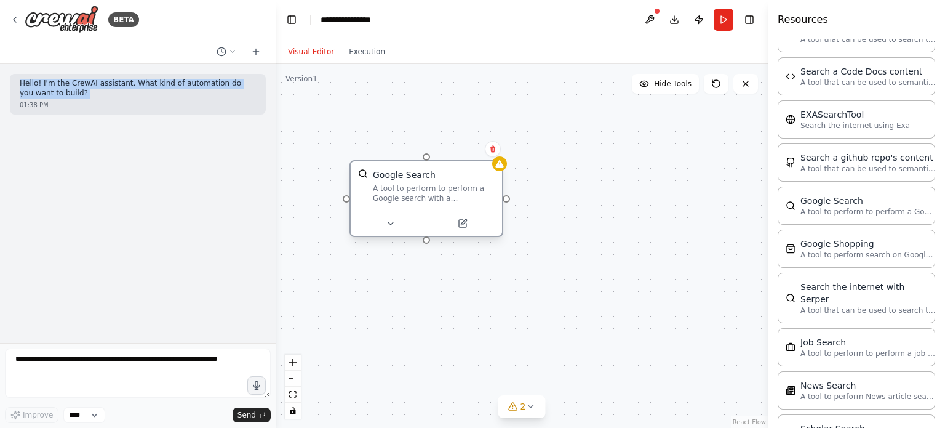
drag, startPoint x: 563, startPoint y: 218, endPoint x: 394, endPoint y: 181, distance: 173.9
click at [387, 178] on div "Google Search A tool to perform to perform a Google search with a search_query." at bounding box center [434, 186] width 122 height 34
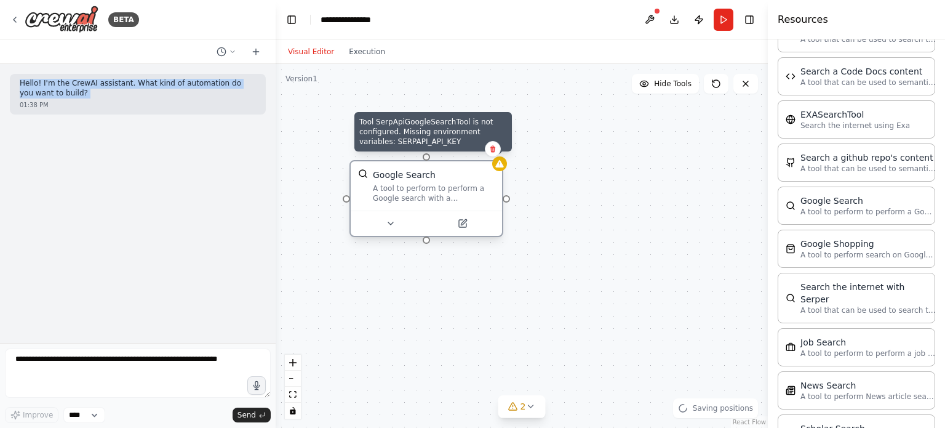
click at [502, 169] on div at bounding box center [499, 163] width 15 height 15
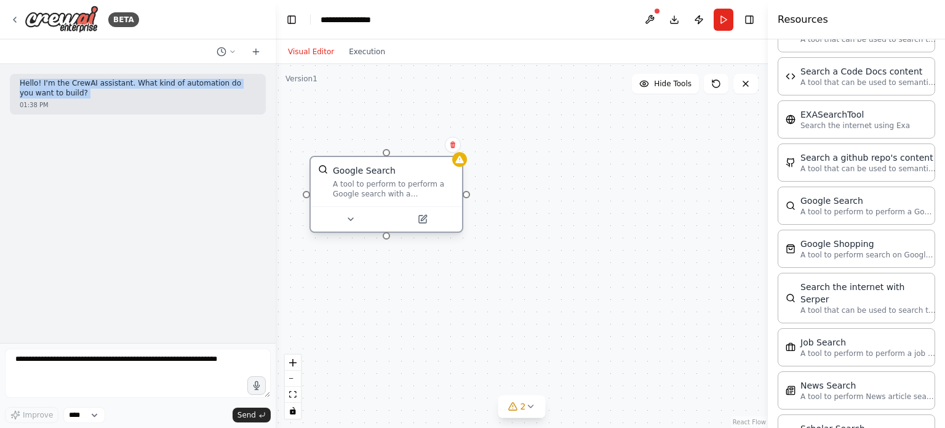
drag, startPoint x: 511, startPoint y: 203, endPoint x: 463, endPoint y: 198, distance: 48.8
click at [463, 198] on div "Google Search A tool to perform to perform a Google search with a search_query." at bounding box center [522, 246] width 492 height 364
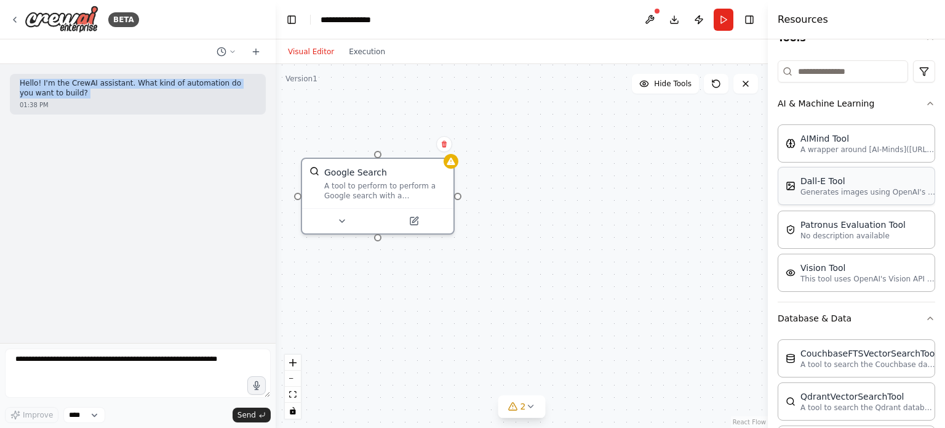
scroll to position [0, 0]
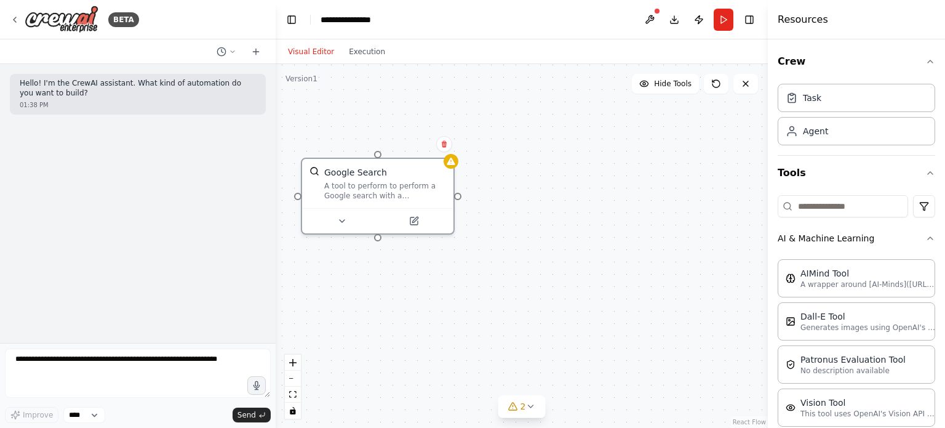
click at [934, 239] on div "Crew Task Agent Tools AI & Machine Learning AIMind Tool A wrapper around [AI-Mi…" at bounding box center [856, 233] width 177 height 388
click at [927, 241] on div "Crew Task Agent Tools AI & Machine Learning AIMind Tool A wrapper around [AI-Mi…" at bounding box center [856, 233] width 177 height 388
click at [925, 241] on icon "button" at bounding box center [930, 238] width 10 height 10
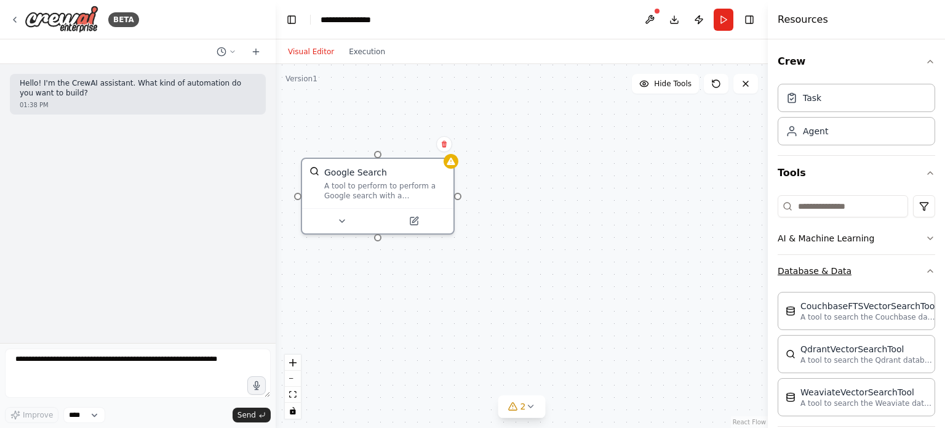
click at [918, 264] on button "Database & Data" at bounding box center [856, 271] width 157 height 32
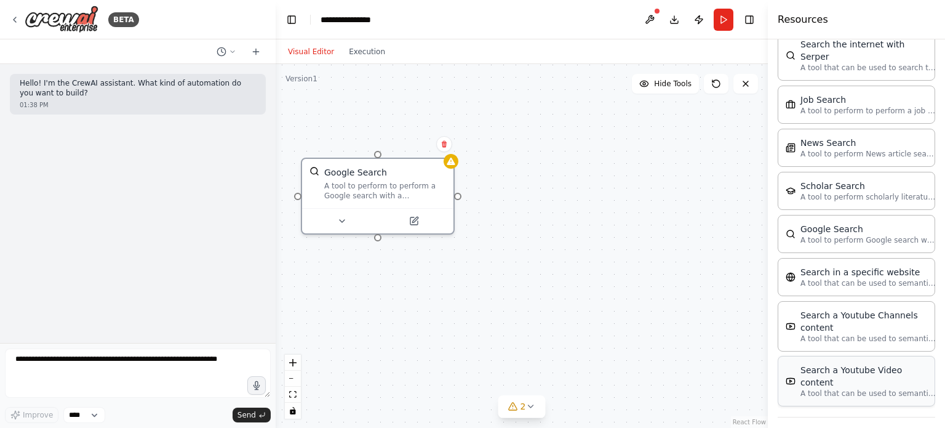
scroll to position [1848, 0]
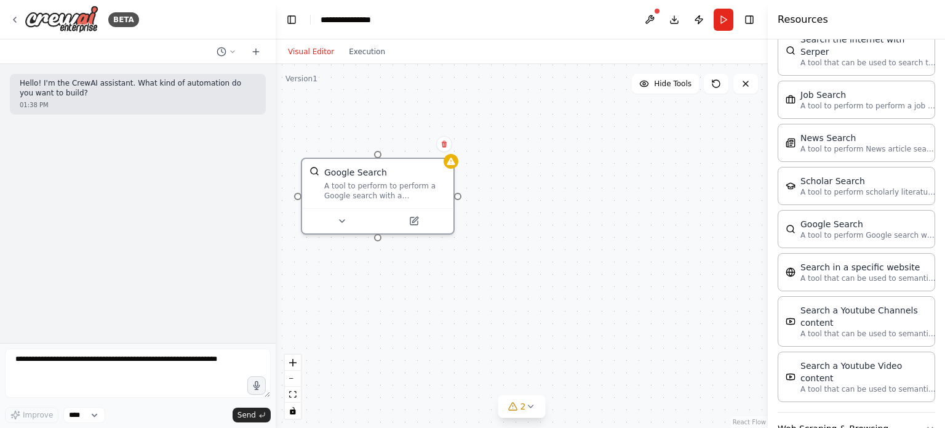
click at [893, 412] on button "Web Scraping & Browsing" at bounding box center [856, 428] width 157 height 32
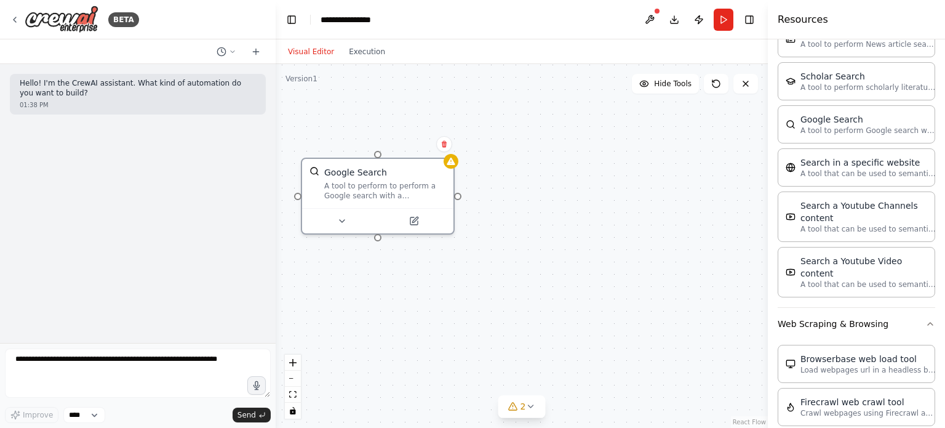
scroll to position [2094, 0]
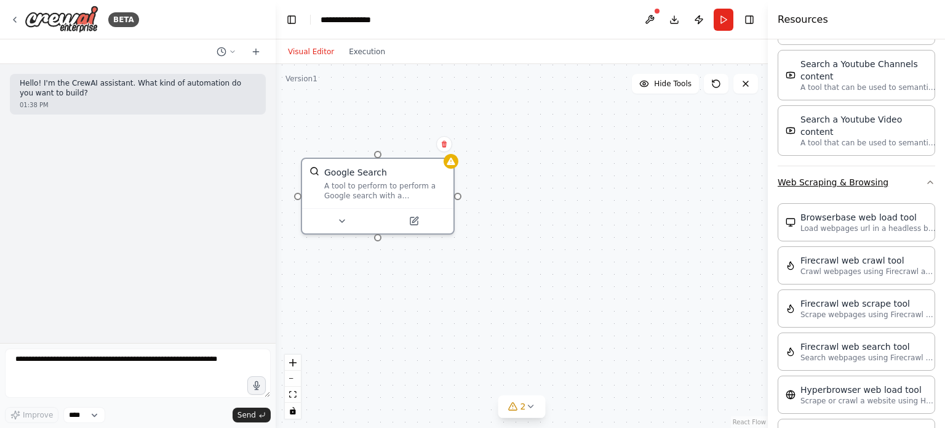
click at [915, 166] on button "Web Scraping & Browsing" at bounding box center [856, 182] width 157 height 32
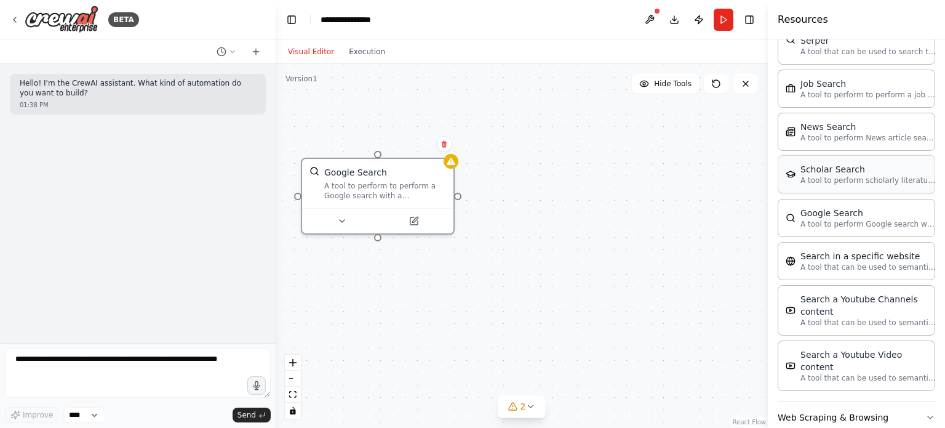
scroll to position [1848, 0]
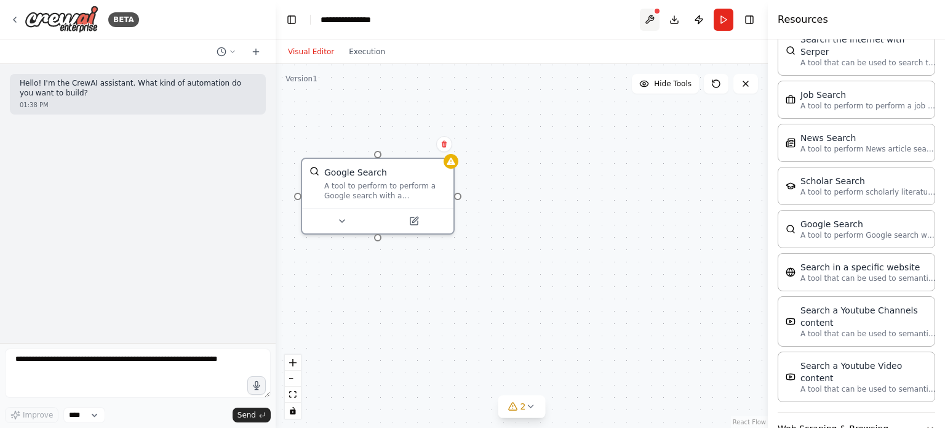
click at [647, 14] on button at bounding box center [650, 20] width 20 height 22
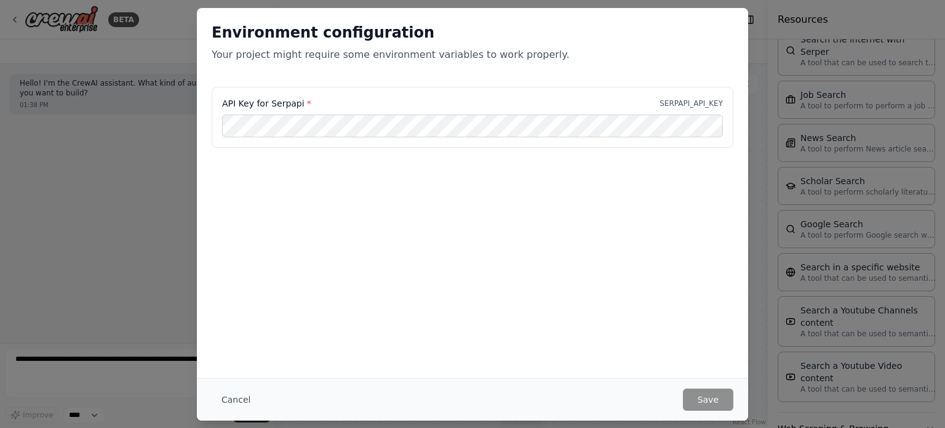
click at [231, 71] on div "Environment configuration Your project might require some environment variables…" at bounding box center [472, 47] width 551 height 79
